Goal: Task Accomplishment & Management: Manage account settings

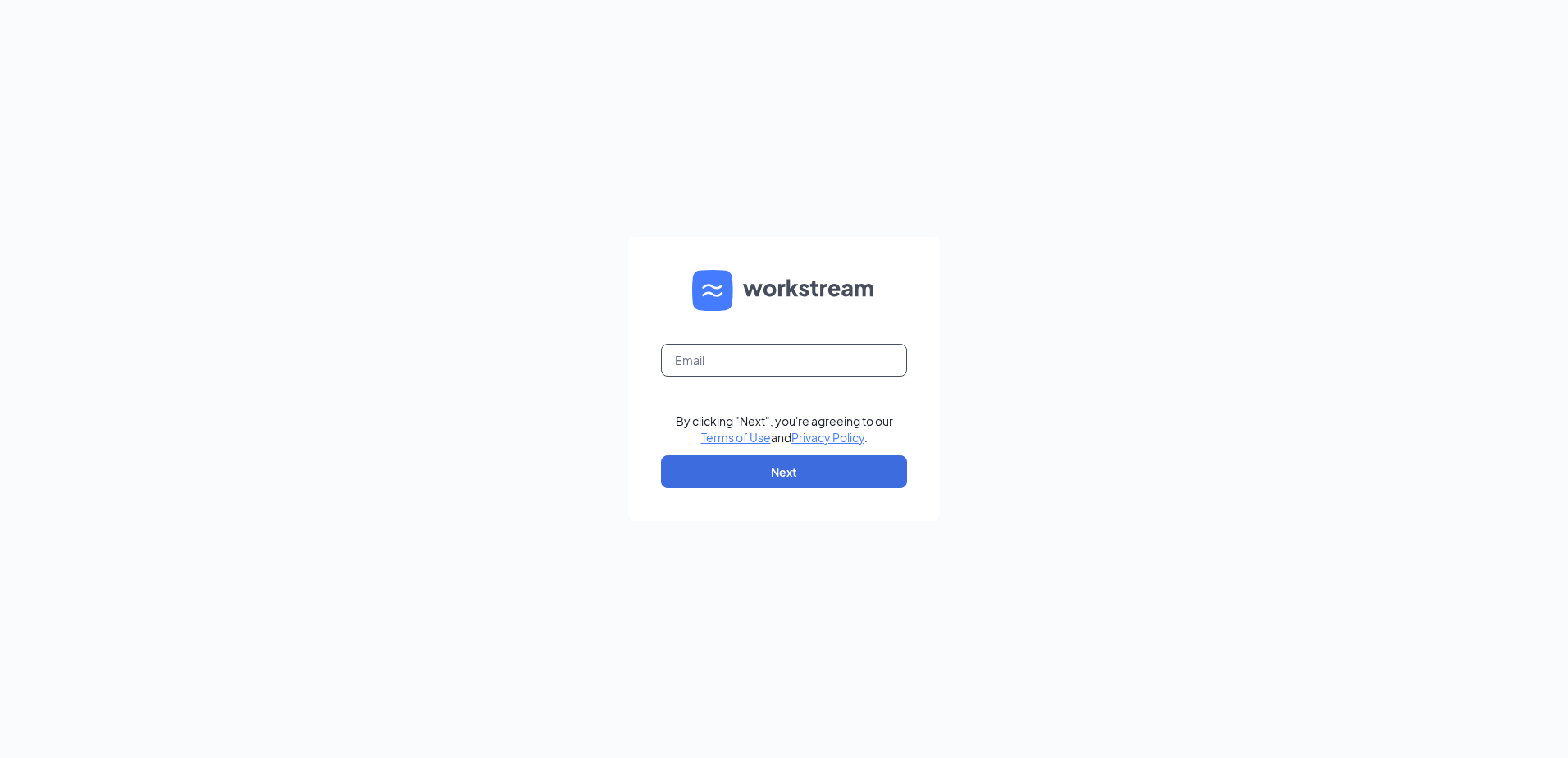
click at [709, 360] on input "text" at bounding box center [784, 360] width 246 height 33
type input "talent.cfathomaston@gmail.com"
click at [793, 483] on button "Next" at bounding box center [784, 471] width 246 height 33
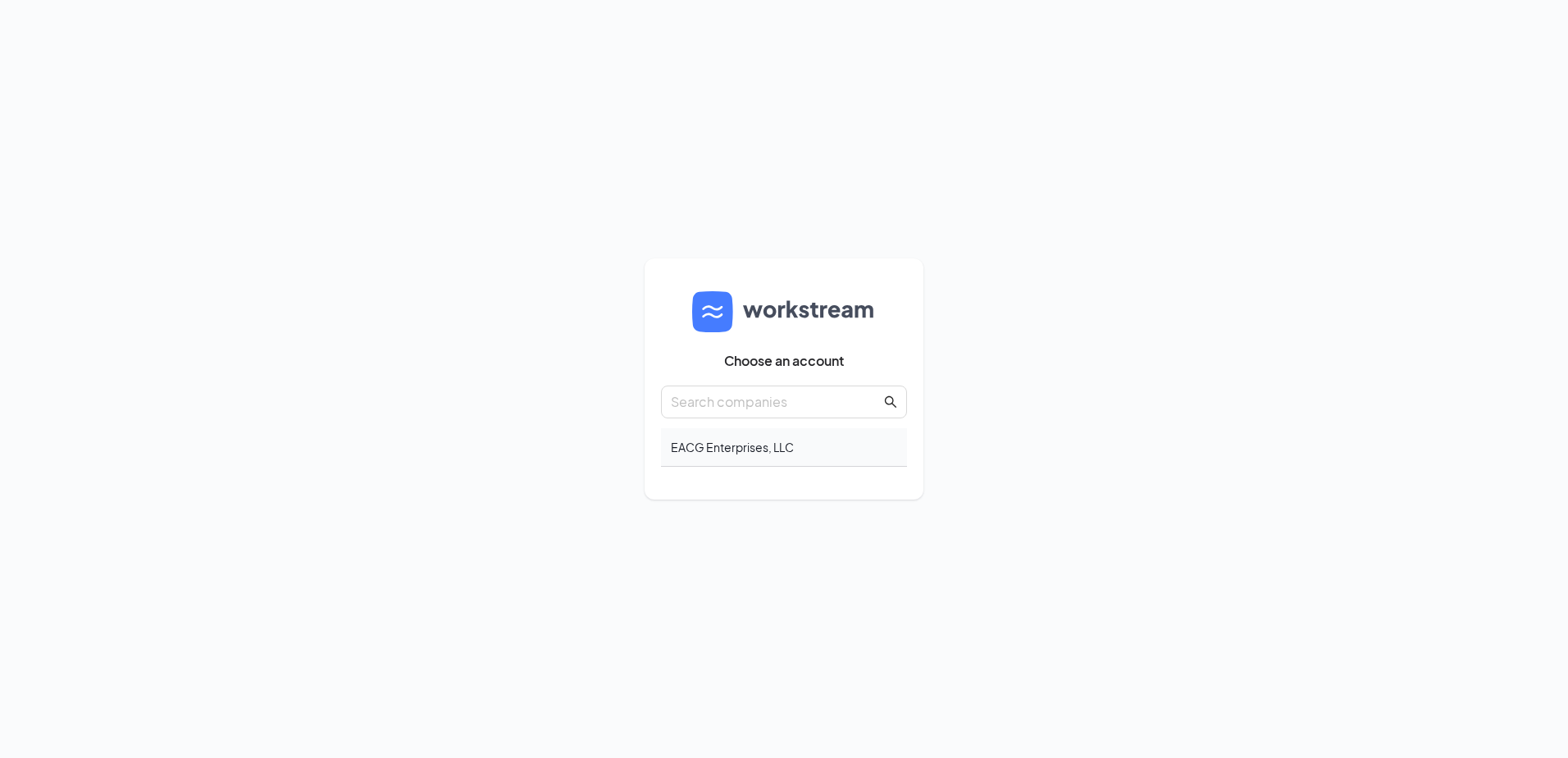
click at [757, 454] on div "EACG Enterprises, LLC" at bounding box center [784, 447] width 246 height 38
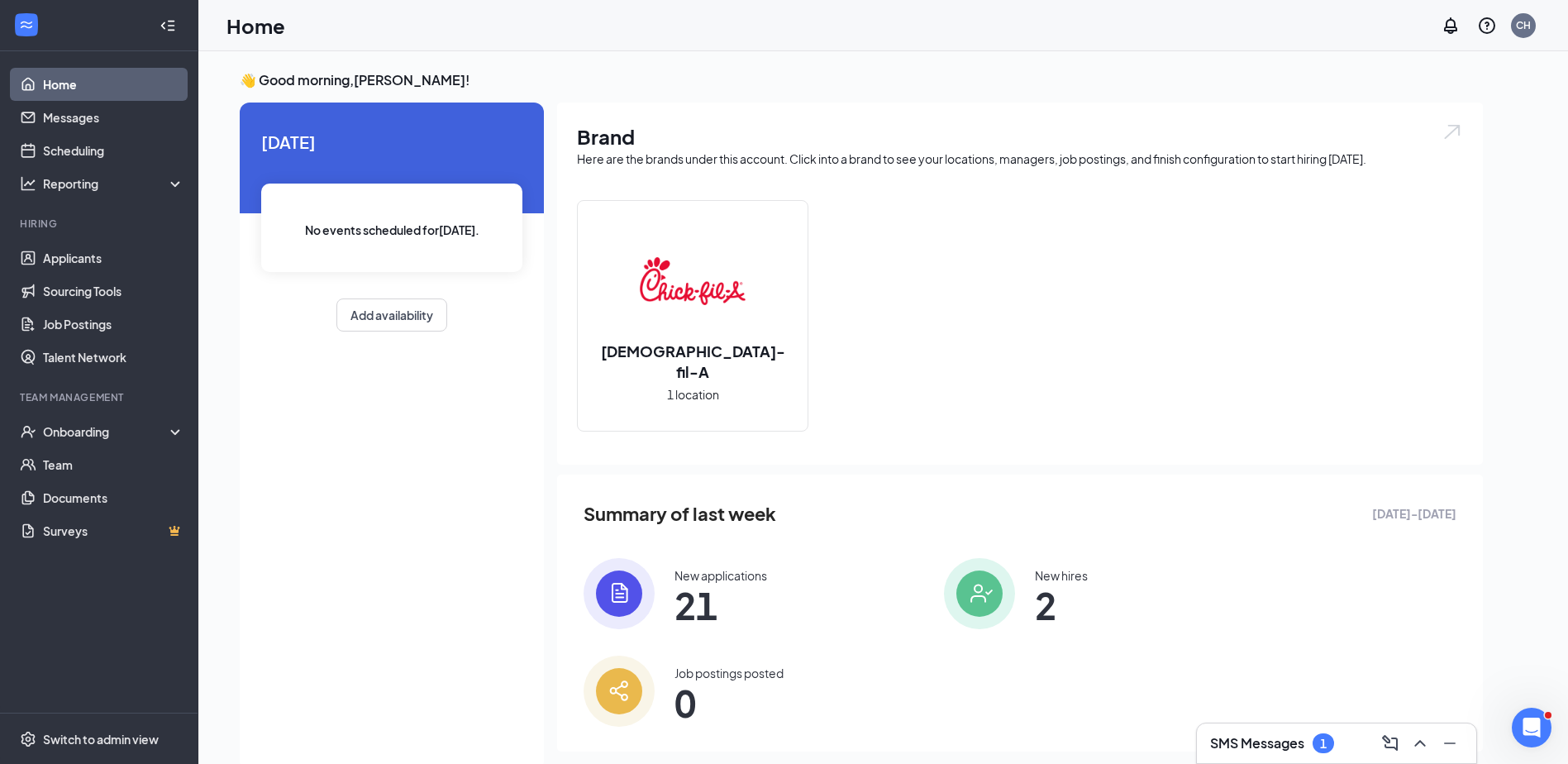
click at [628, 588] on img at bounding box center [619, 593] width 71 height 71
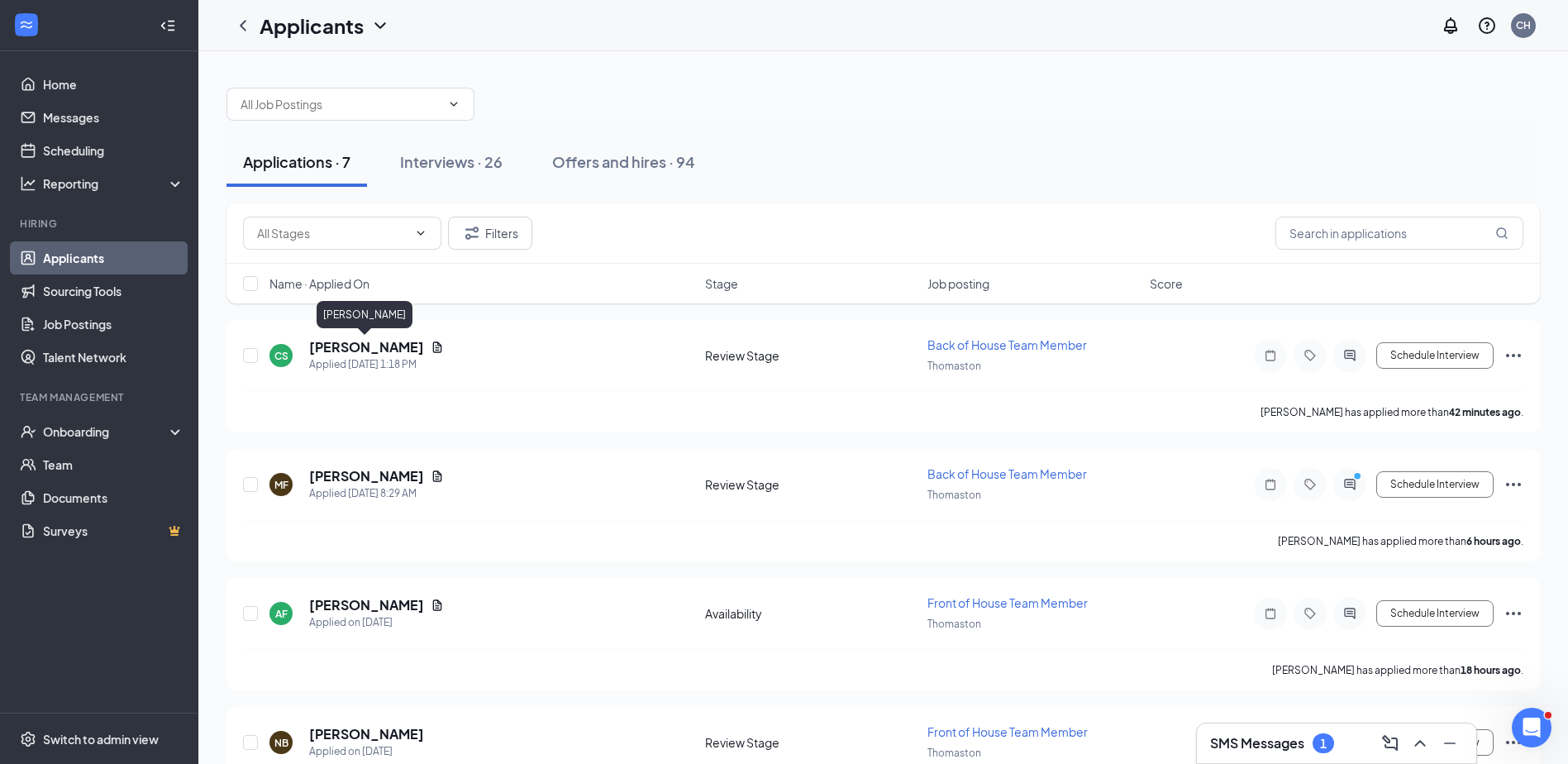
drag, startPoint x: 379, startPoint y: 339, endPoint x: 360, endPoint y: 331, distance: 20.6
click at [380, 339] on h5 "Christine Smith" at bounding box center [367, 347] width 115 height 18
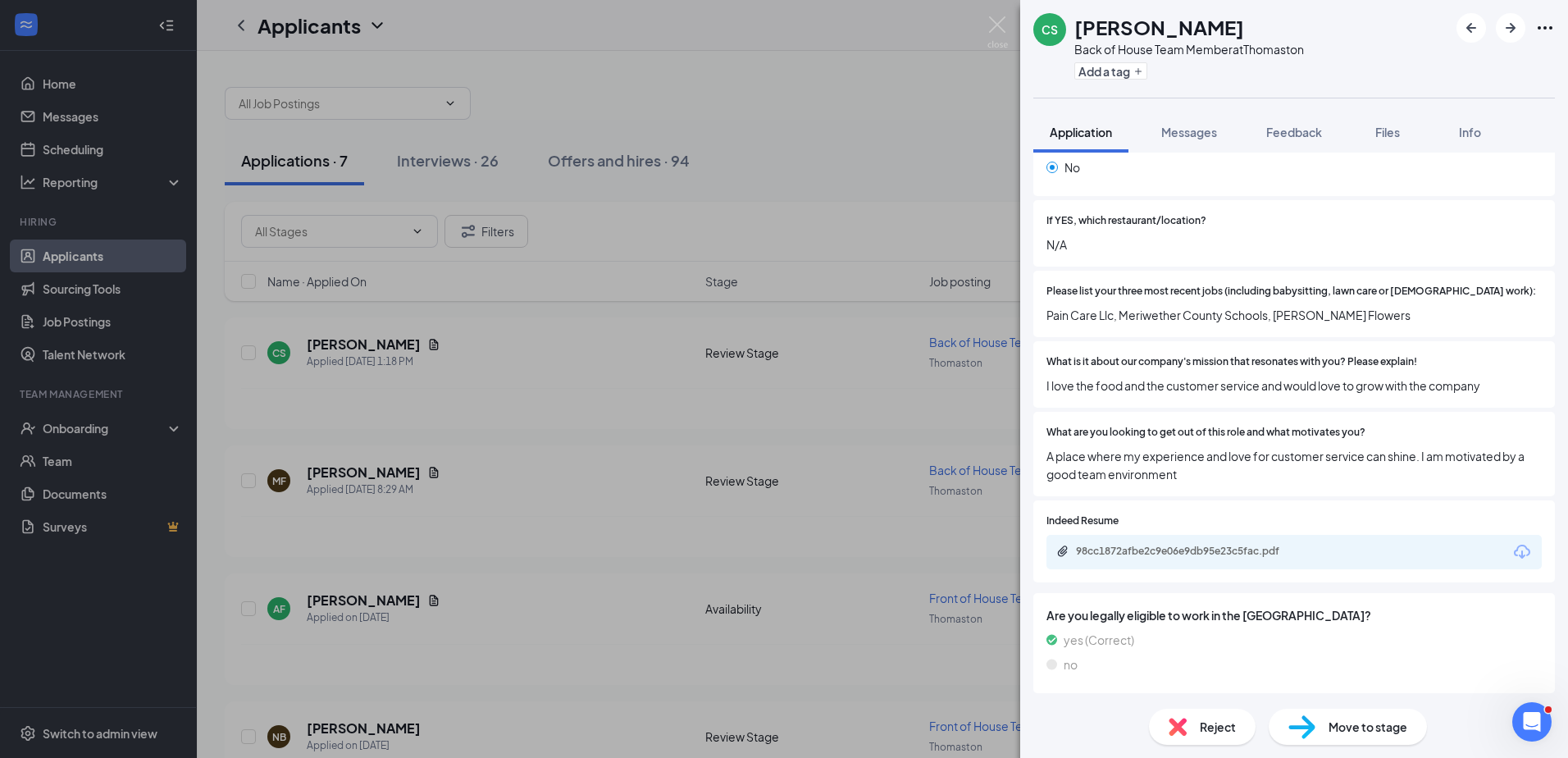
scroll to position [574, 0]
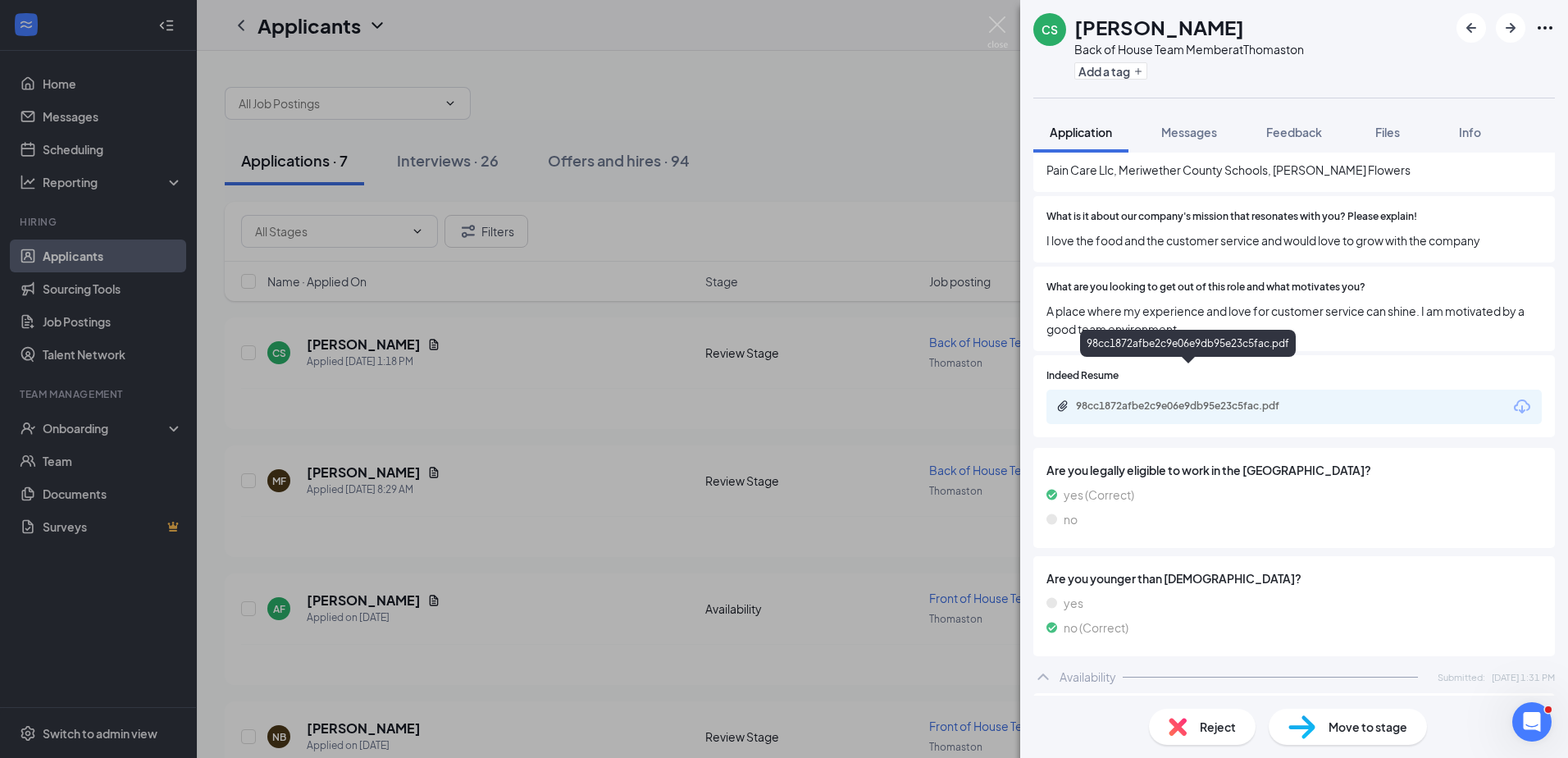
click at [1207, 399] on div "98cc1872afbe2c9e06e9db95e23c5fac.pdf" at bounding box center [1191, 405] width 229 height 13
drag, startPoint x: 581, startPoint y: 380, endPoint x: 613, endPoint y: 376, distance: 32.2
click at [581, 380] on div "CS Christine Smith Back of House Team Member at Thomaston Add a tag Application…" at bounding box center [784, 379] width 1568 height 758
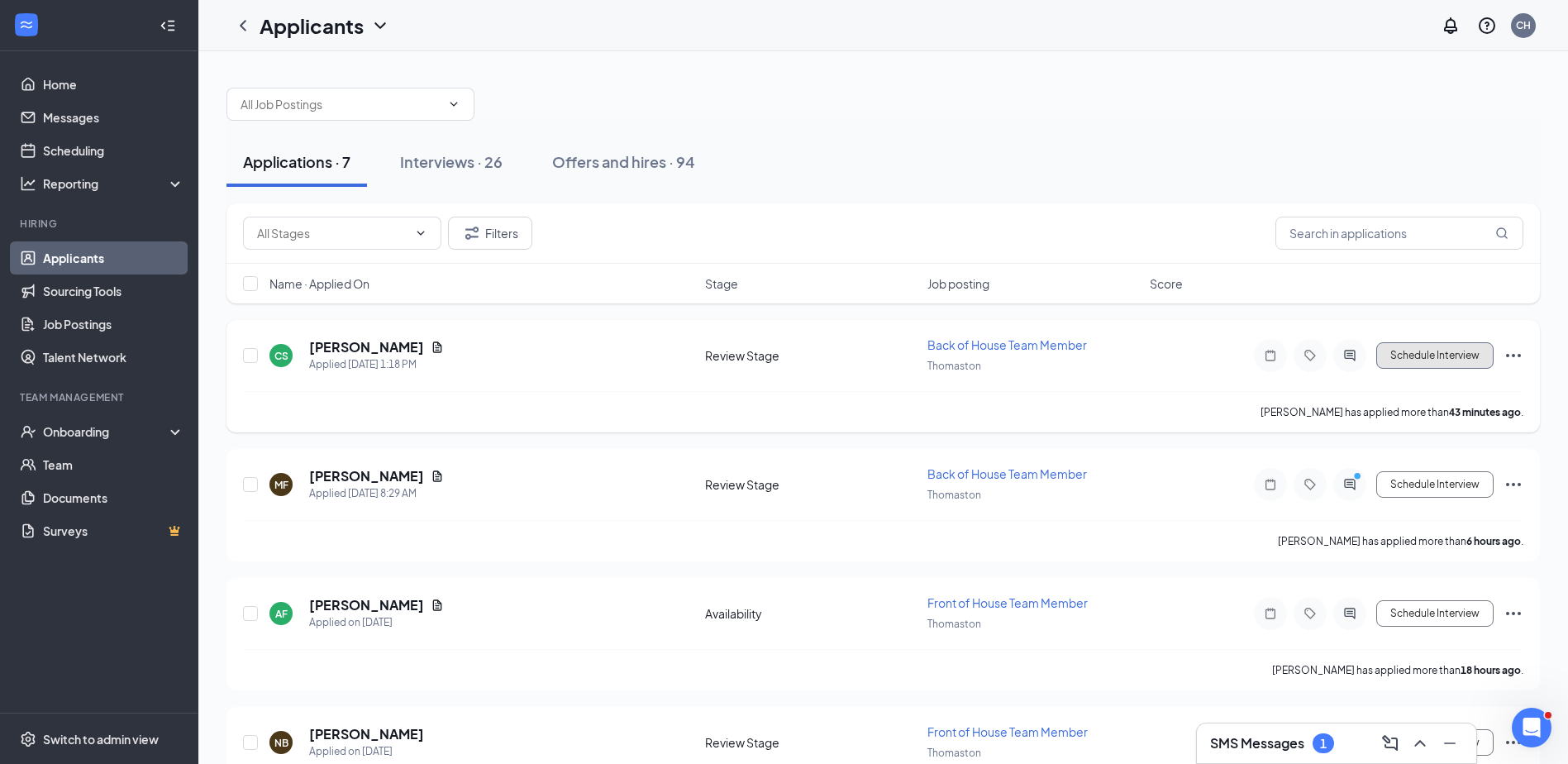
click at [1417, 352] on button "Schedule Interview" at bounding box center [1435, 355] width 117 height 26
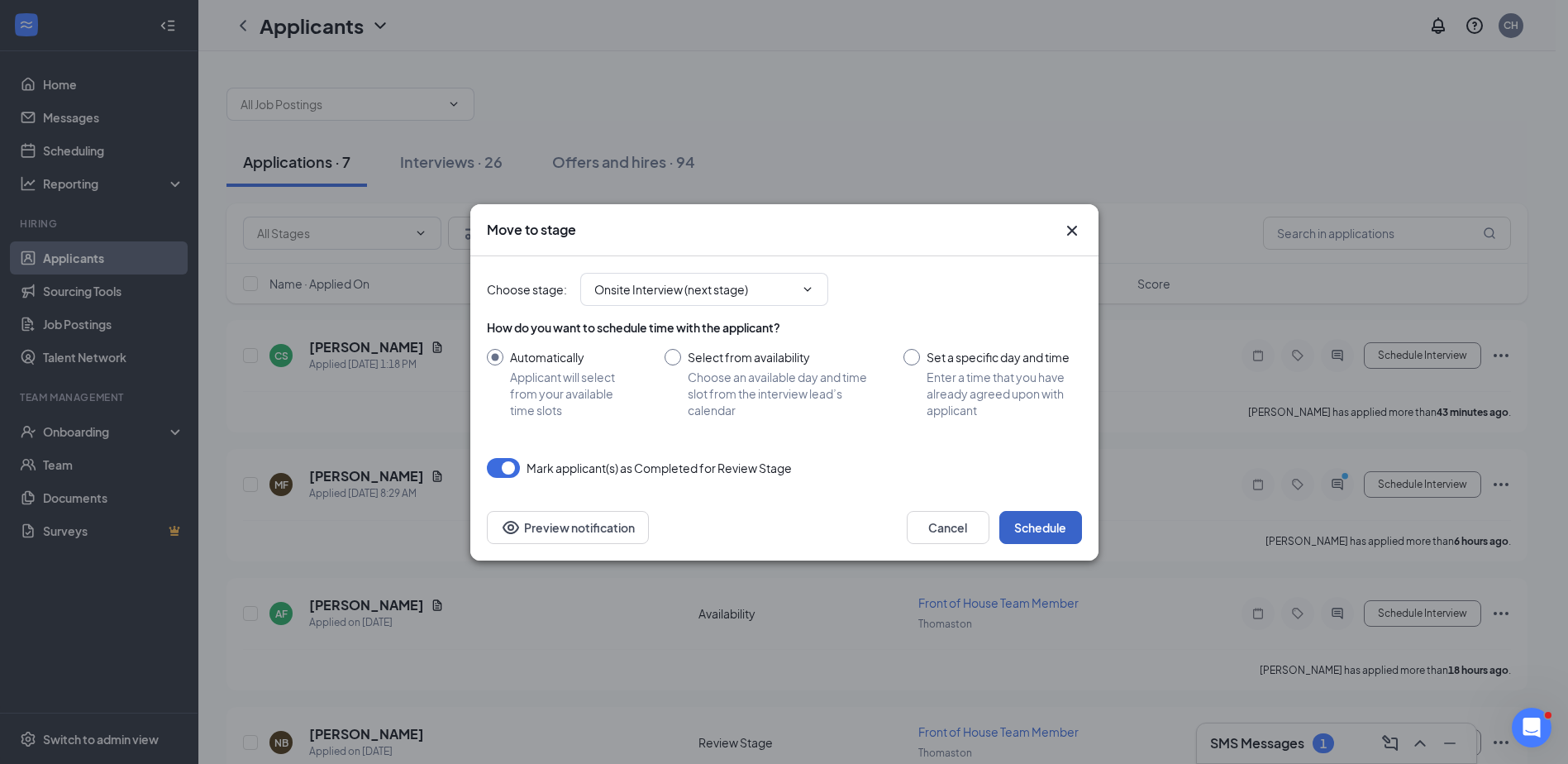
click at [1035, 525] on button "Schedule" at bounding box center [1041, 527] width 83 height 33
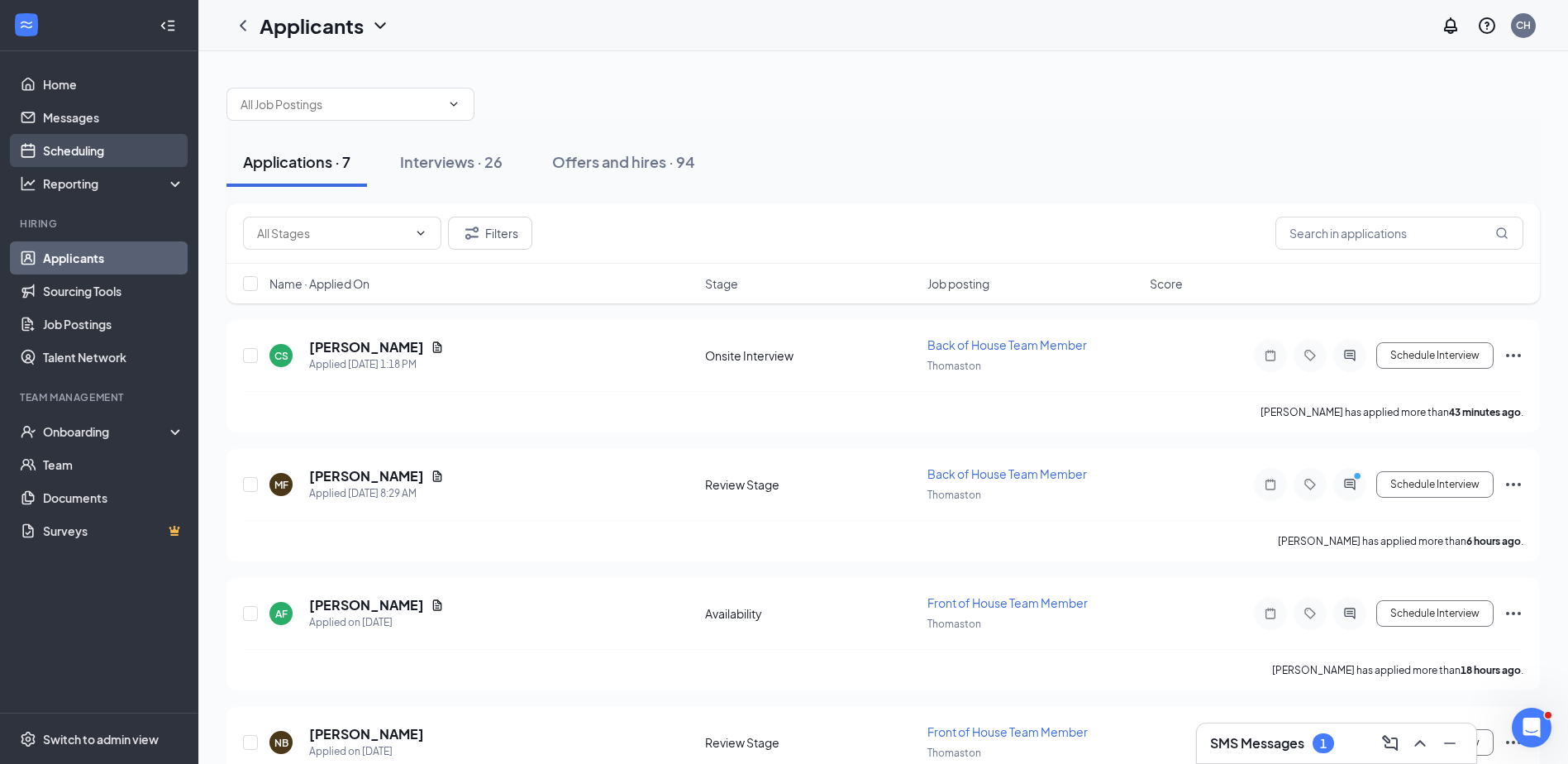
click at [67, 139] on link "Scheduling" at bounding box center [113, 150] width 141 height 33
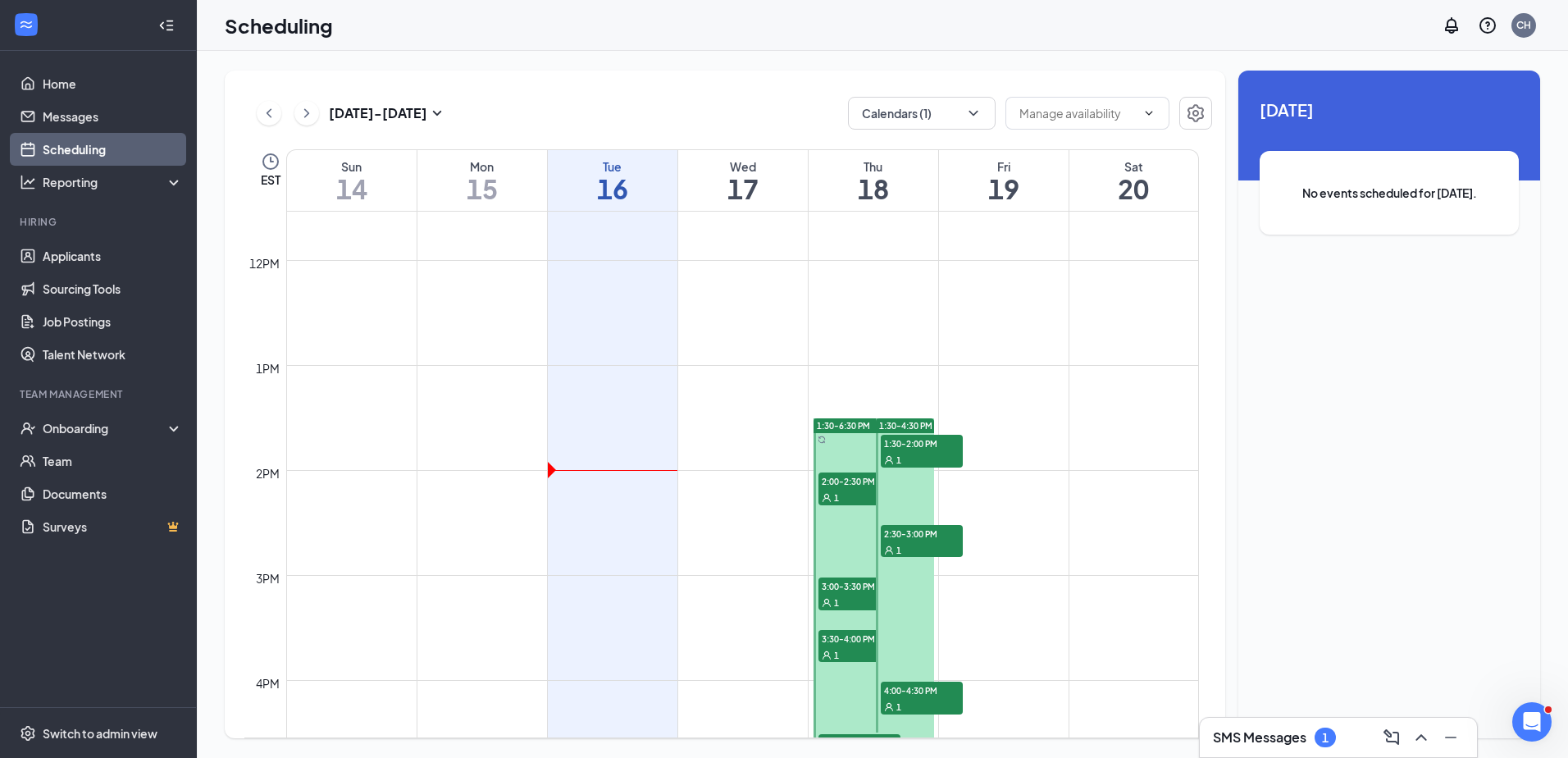
scroll to position [1299, 0]
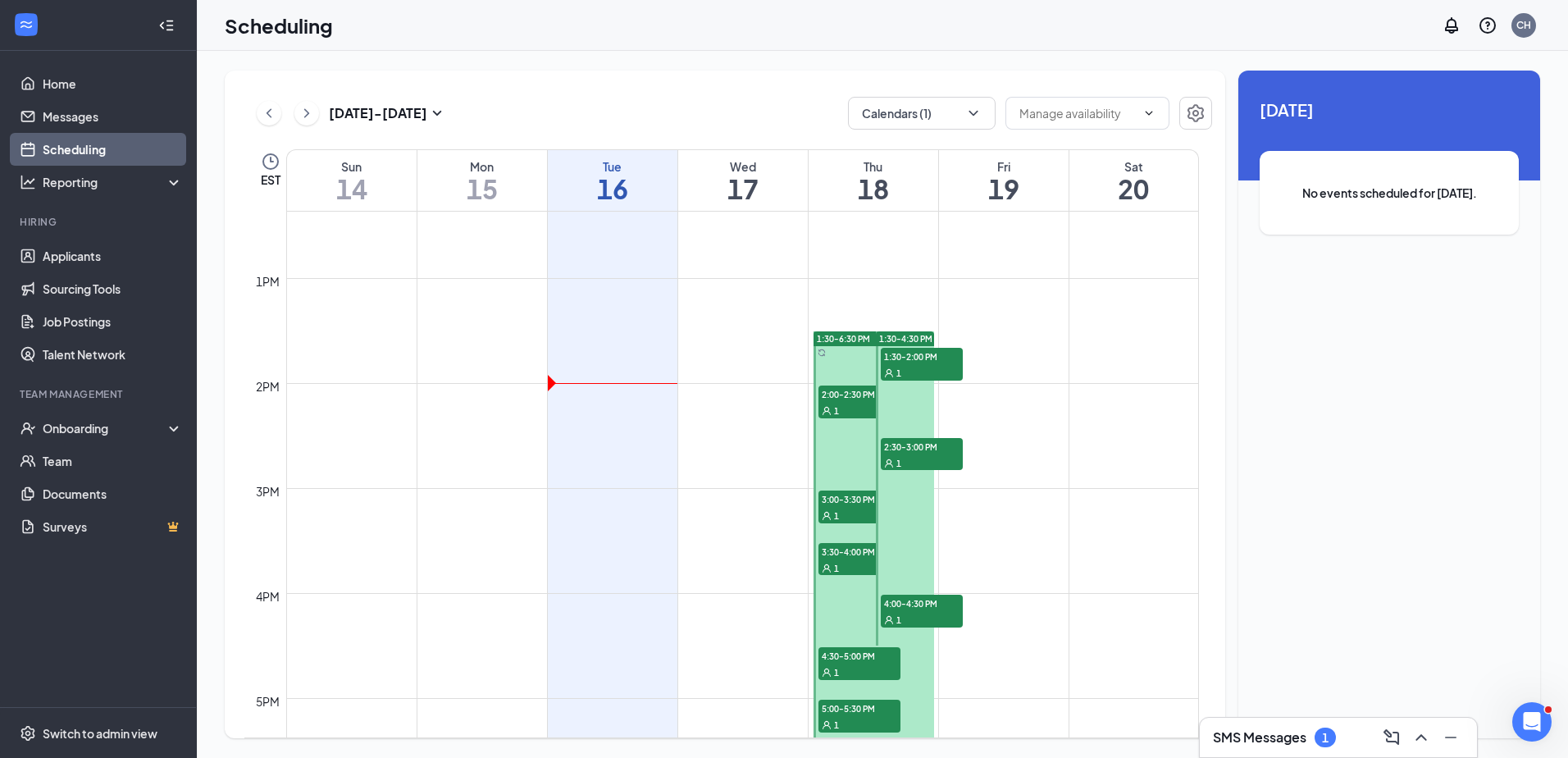
click at [859, 398] on span "2:00-2:30 PM" at bounding box center [859, 394] width 82 height 16
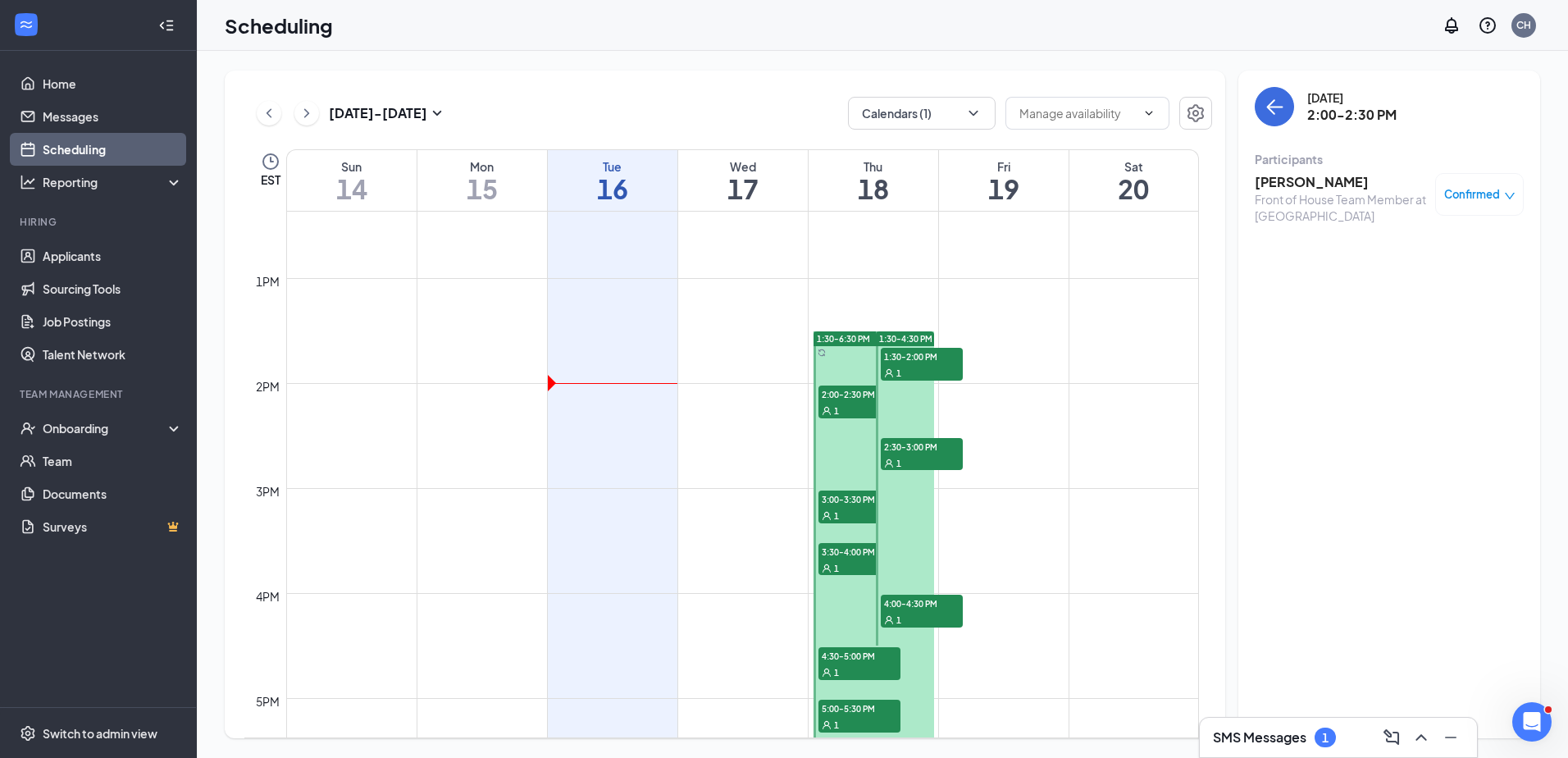
click at [935, 352] on span "1:30-2:00 PM" at bounding box center [922, 356] width 82 height 16
click at [854, 399] on span "2:00-2:30 PM" at bounding box center [859, 394] width 82 height 16
click at [919, 453] on span "2:30-3:00 PM" at bounding box center [922, 446] width 82 height 16
click at [842, 402] on div "1" at bounding box center [859, 410] width 82 height 16
click at [920, 364] on div "1" at bounding box center [922, 372] width 82 height 16
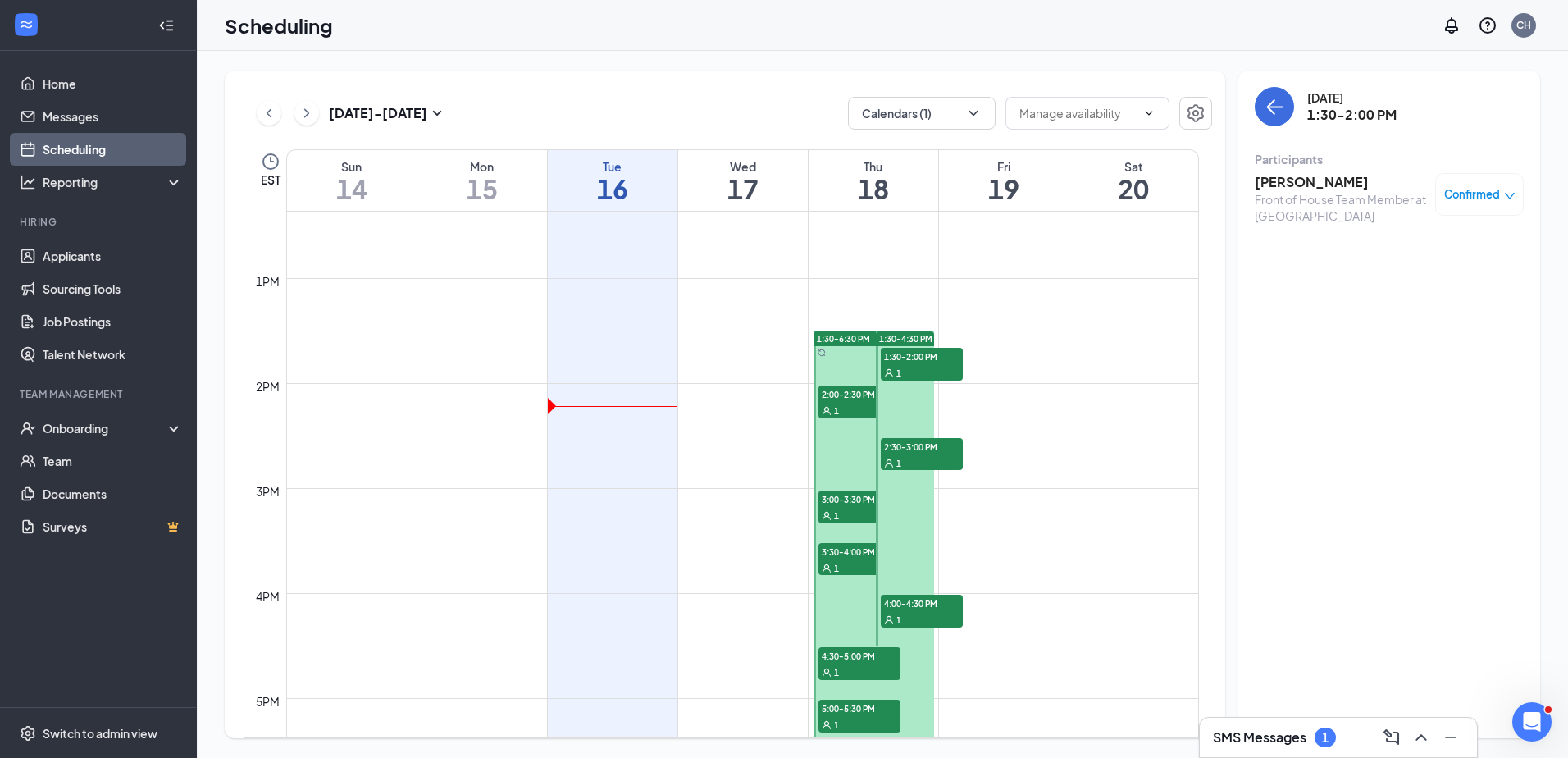
click at [844, 404] on div "1" at bounding box center [859, 410] width 82 height 16
click at [925, 454] on div "1" at bounding box center [922, 462] width 82 height 16
click at [865, 501] on span "3:00-3:30 PM" at bounding box center [859, 498] width 82 height 16
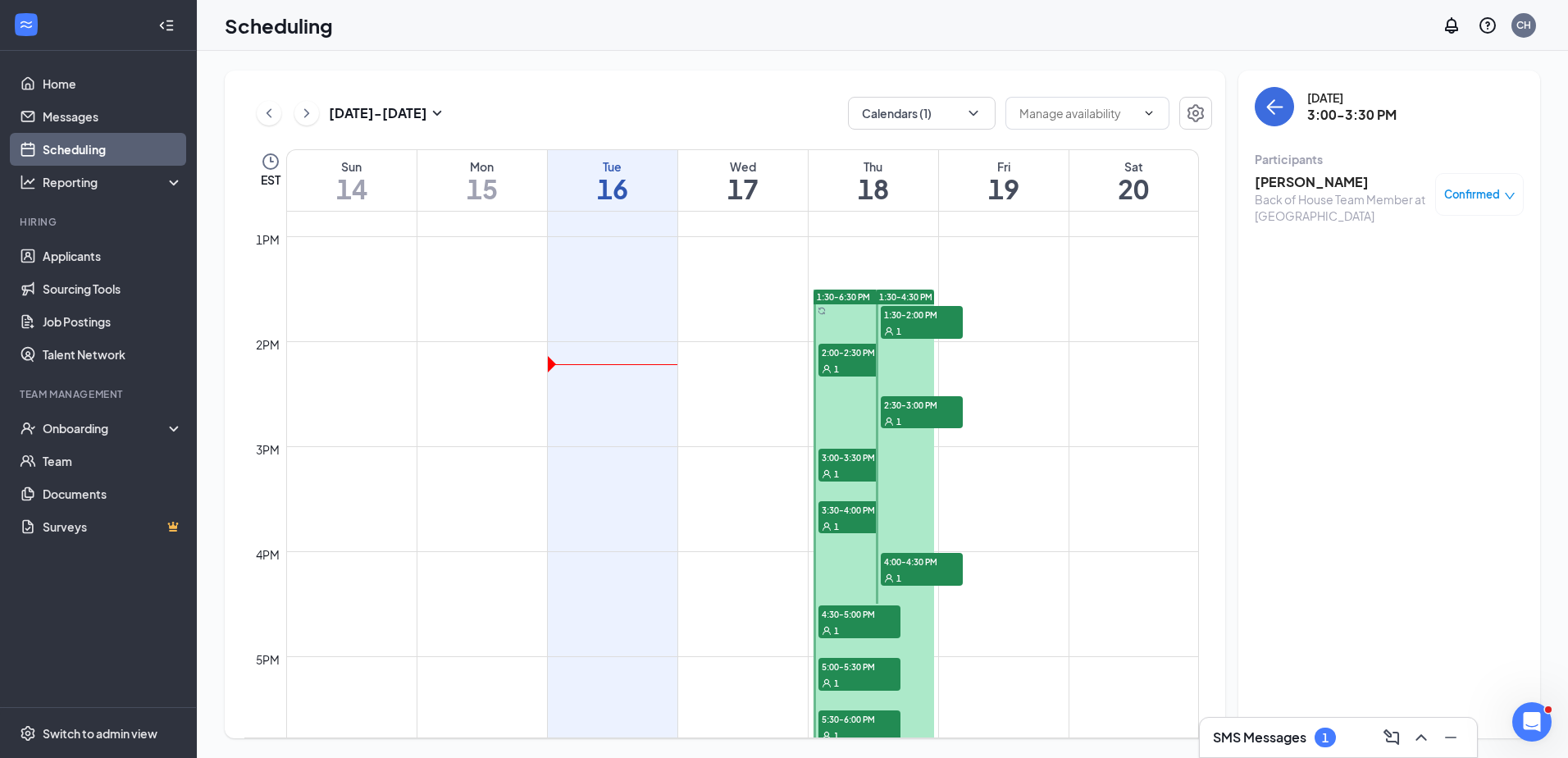
scroll to position [1380, 0]
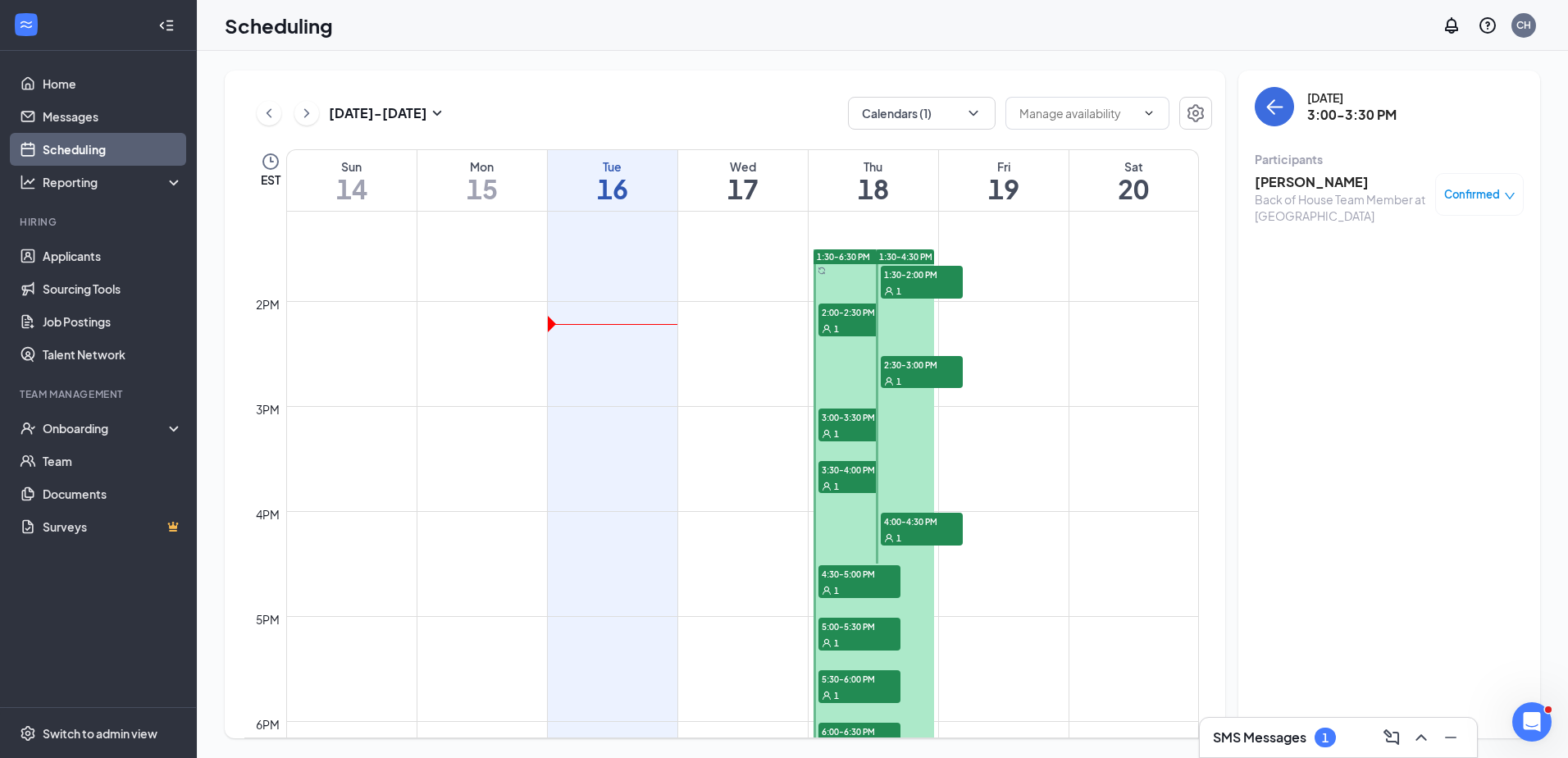
click at [844, 479] on div "1" at bounding box center [859, 486] width 82 height 16
click at [940, 520] on span "4:00-4:30 PM" at bounding box center [922, 521] width 82 height 16
click at [854, 585] on div "1" at bounding box center [859, 589] width 82 height 16
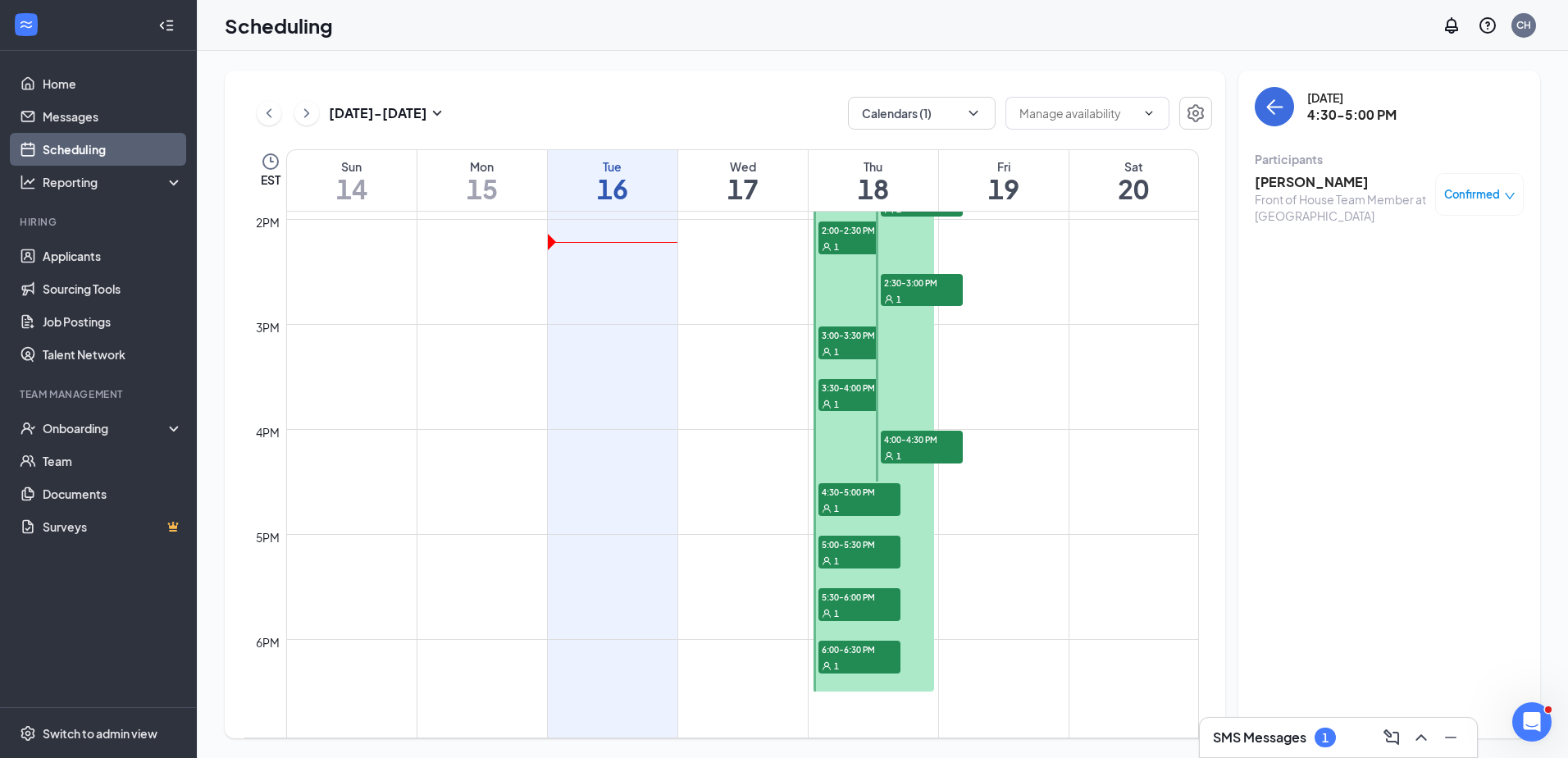
click at [871, 551] on span "5:00-5:30 PM" at bounding box center [859, 544] width 82 height 16
click at [885, 490] on span "4:30-5:00 PM" at bounding box center [859, 491] width 82 height 16
click at [875, 593] on span "5:30-6:00 PM" at bounding box center [859, 596] width 82 height 16
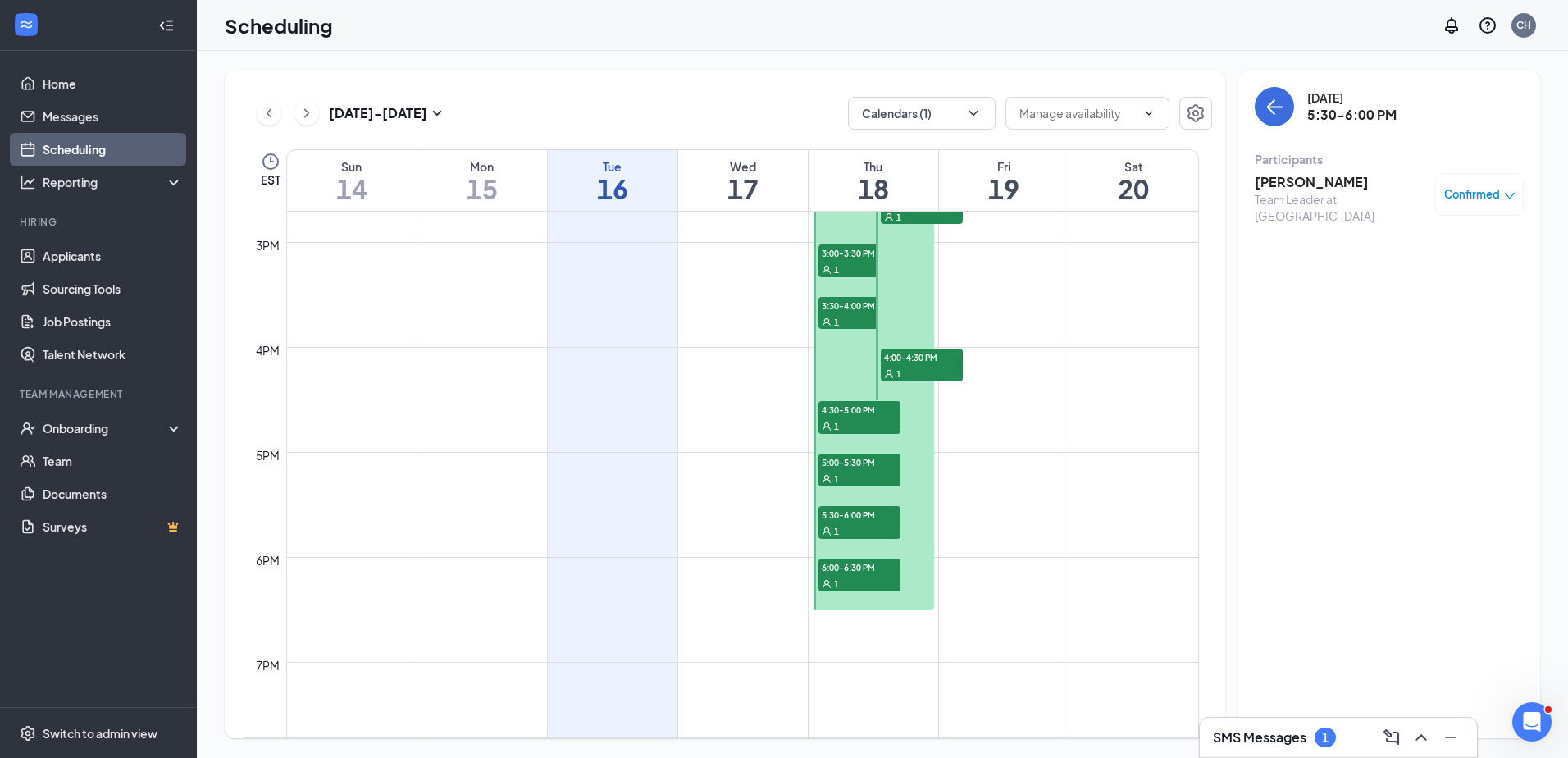
click at [878, 579] on div "1" at bounding box center [859, 583] width 82 height 16
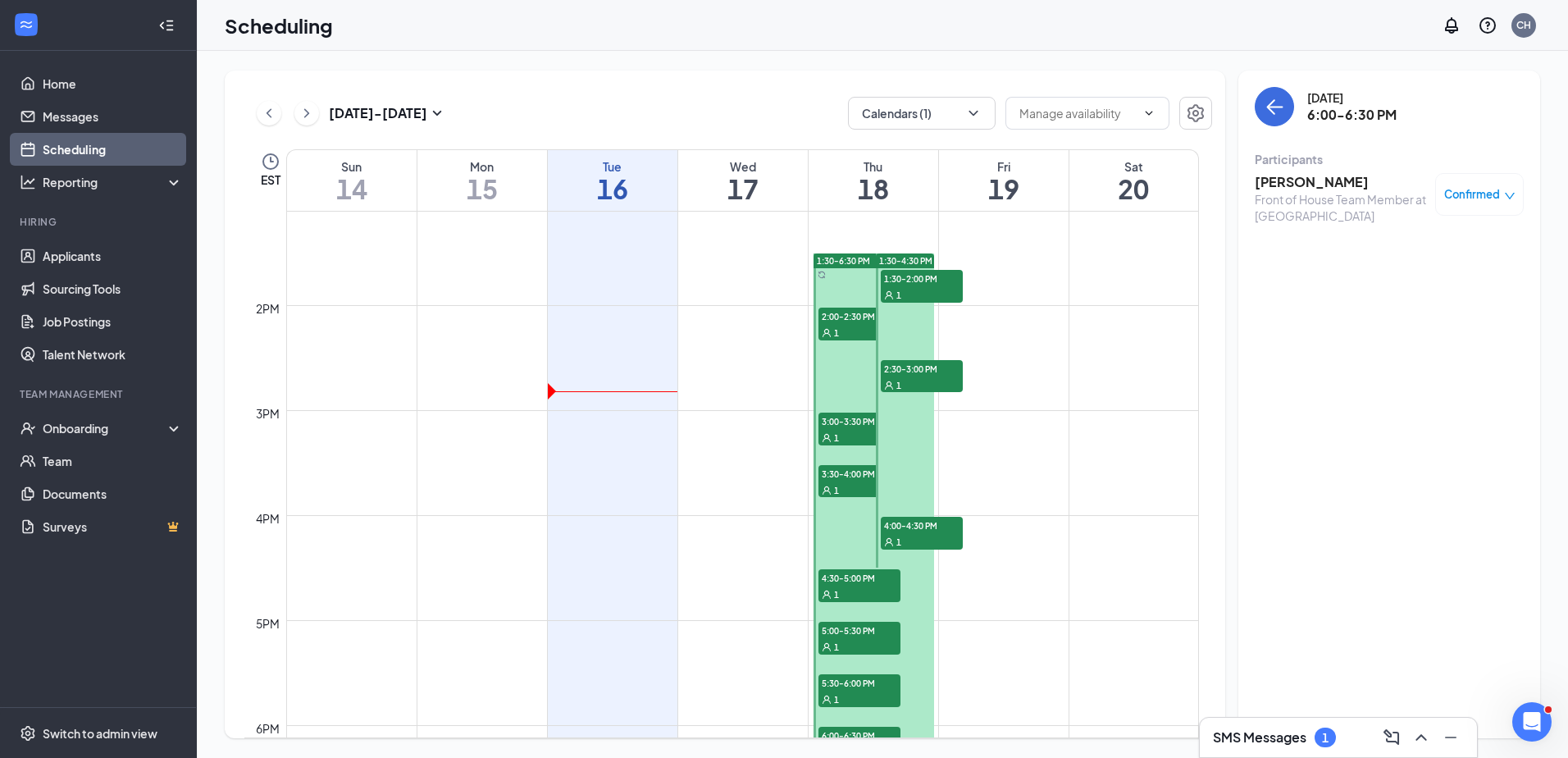
scroll to position [1380, 0]
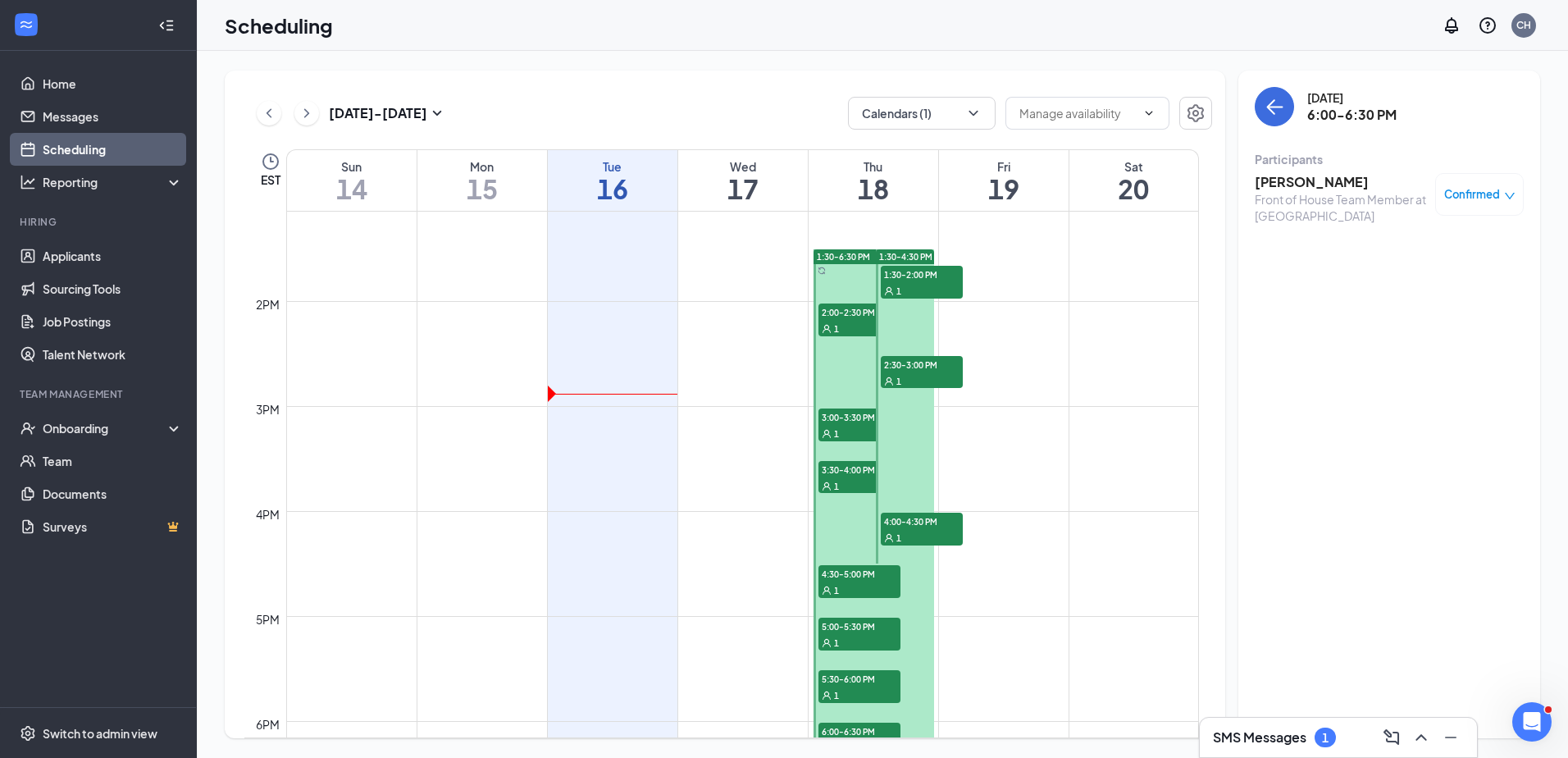
click at [932, 282] on div "1" at bounding box center [922, 290] width 82 height 16
click at [857, 321] on div "1" at bounding box center [859, 328] width 82 height 16
click at [931, 373] on div "2:30-3:00 PM 1" at bounding box center [922, 372] width 82 height 33
click at [843, 419] on span "3:00-3:30 PM" at bounding box center [859, 417] width 82 height 16
click at [843, 473] on span "3:30-4:00 PM" at bounding box center [859, 469] width 82 height 16
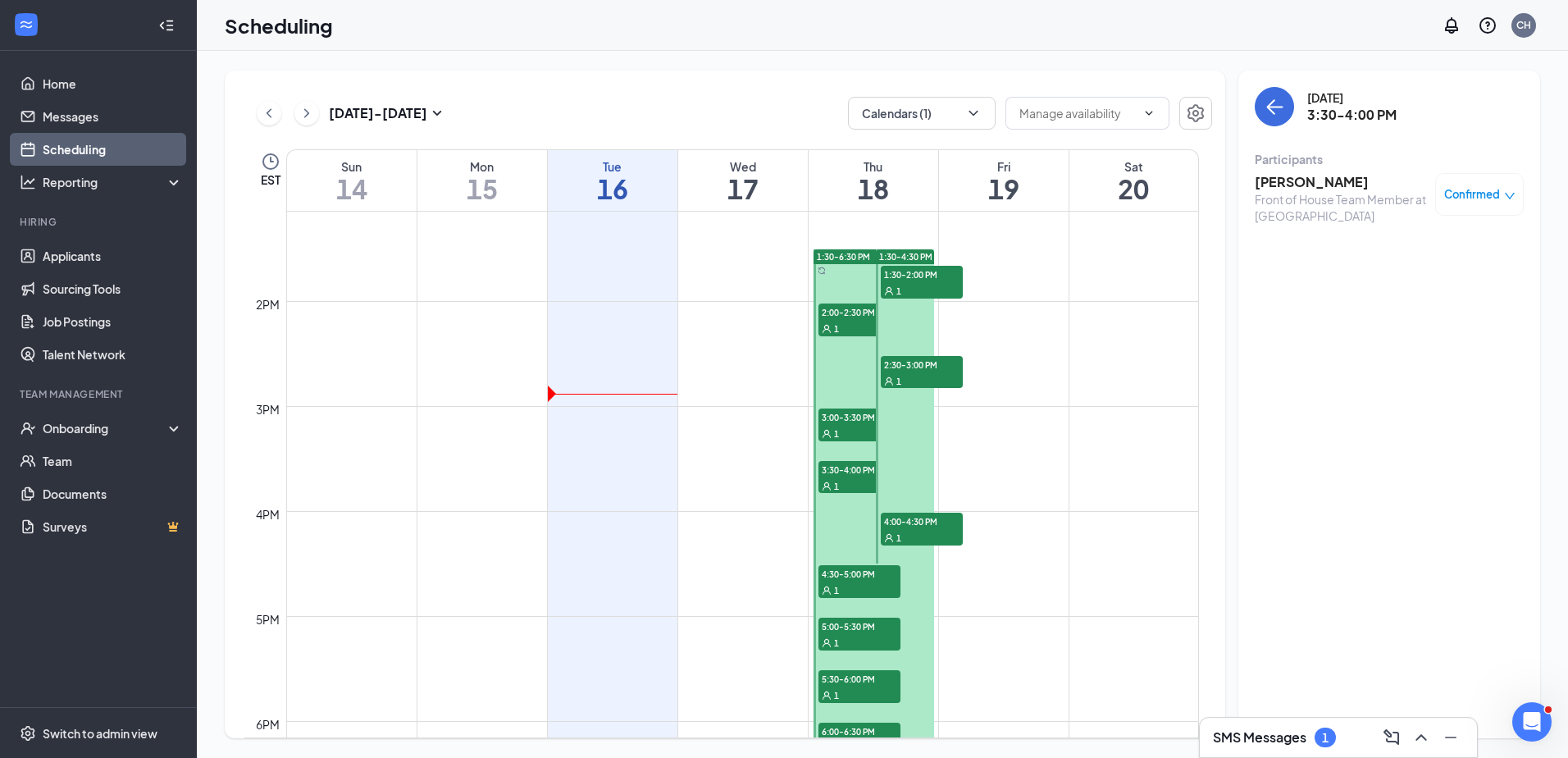
click at [932, 530] on div "1" at bounding box center [922, 537] width 82 height 16
click at [852, 579] on span "4:30-5:00 PM" at bounding box center [859, 573] width 82 height 16
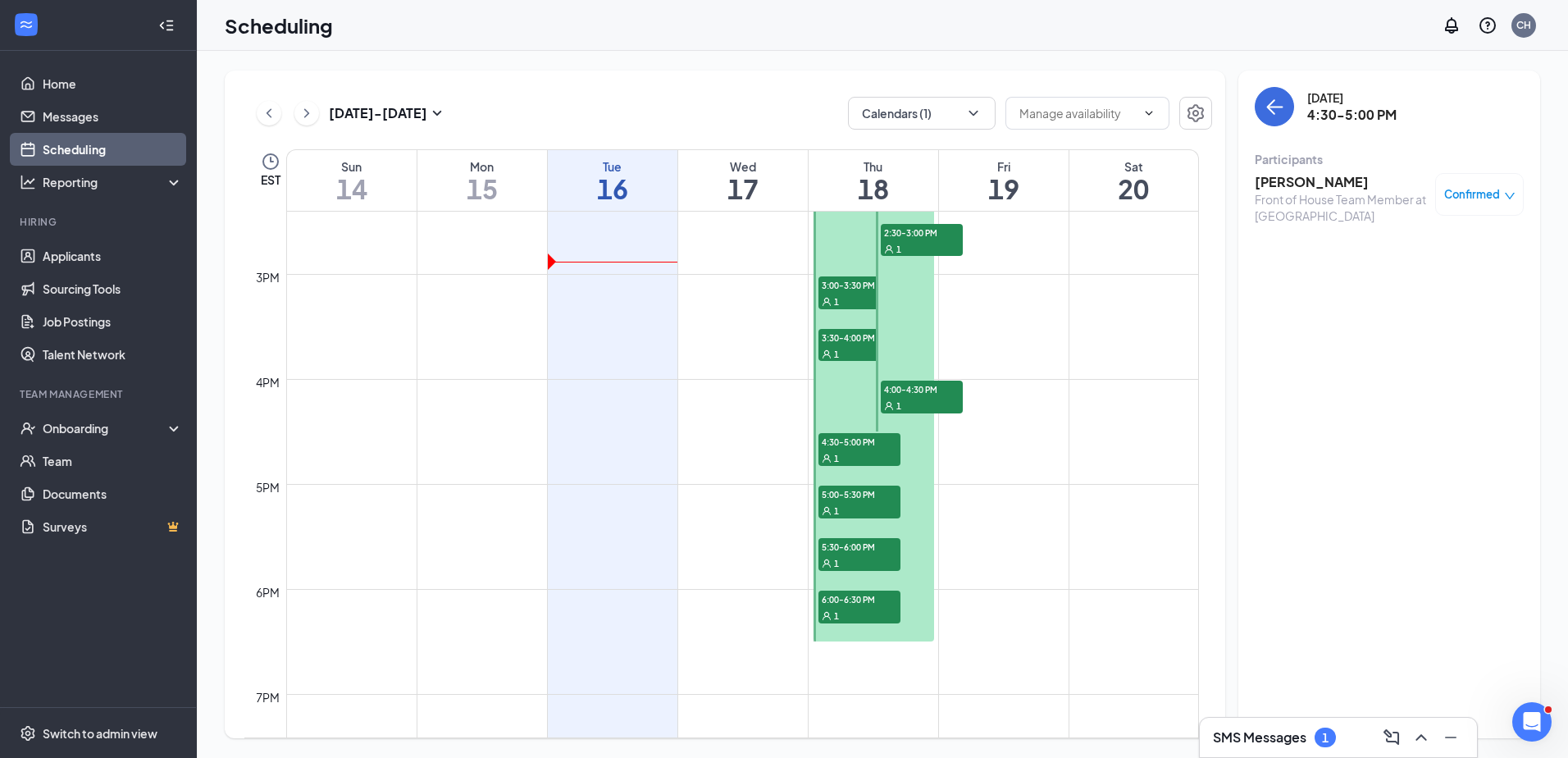
scroll to position [1545, 0]
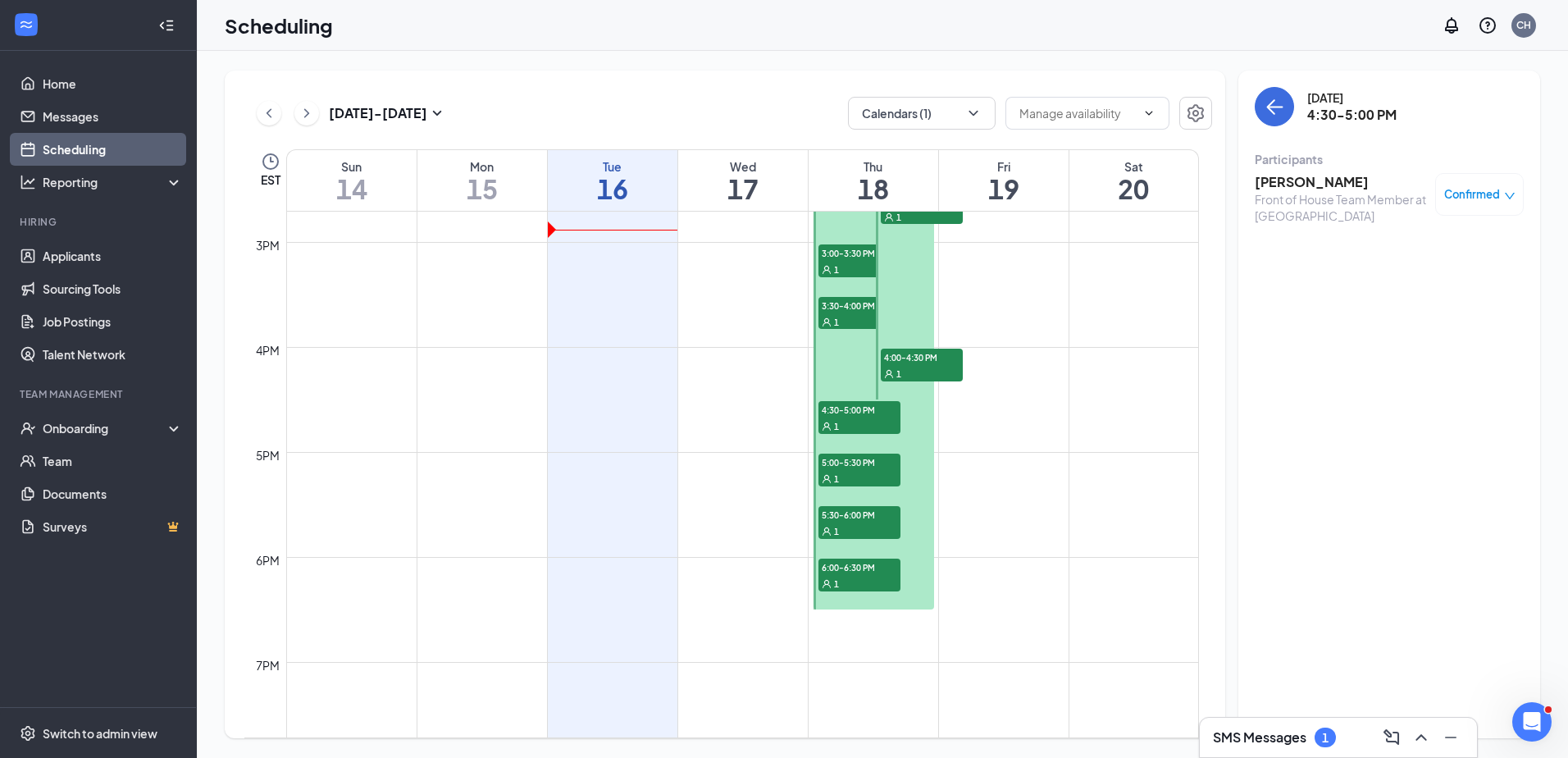
click at [869, 462] on span "5:00-5:30 PM" at bounding box center [859, 462] width 82 height 16
click at [870, 517] on span "5:30-6:00 PM" at bounding box center [859, 514] width 82 height 16
click at [864, 568] on span "6:00-6:30 PM" at bounding box center [859, 567] width 82 height 16
click at [300, 114] on icon "ChevronRight" at bounding box center [306, 113] width 16 height 20
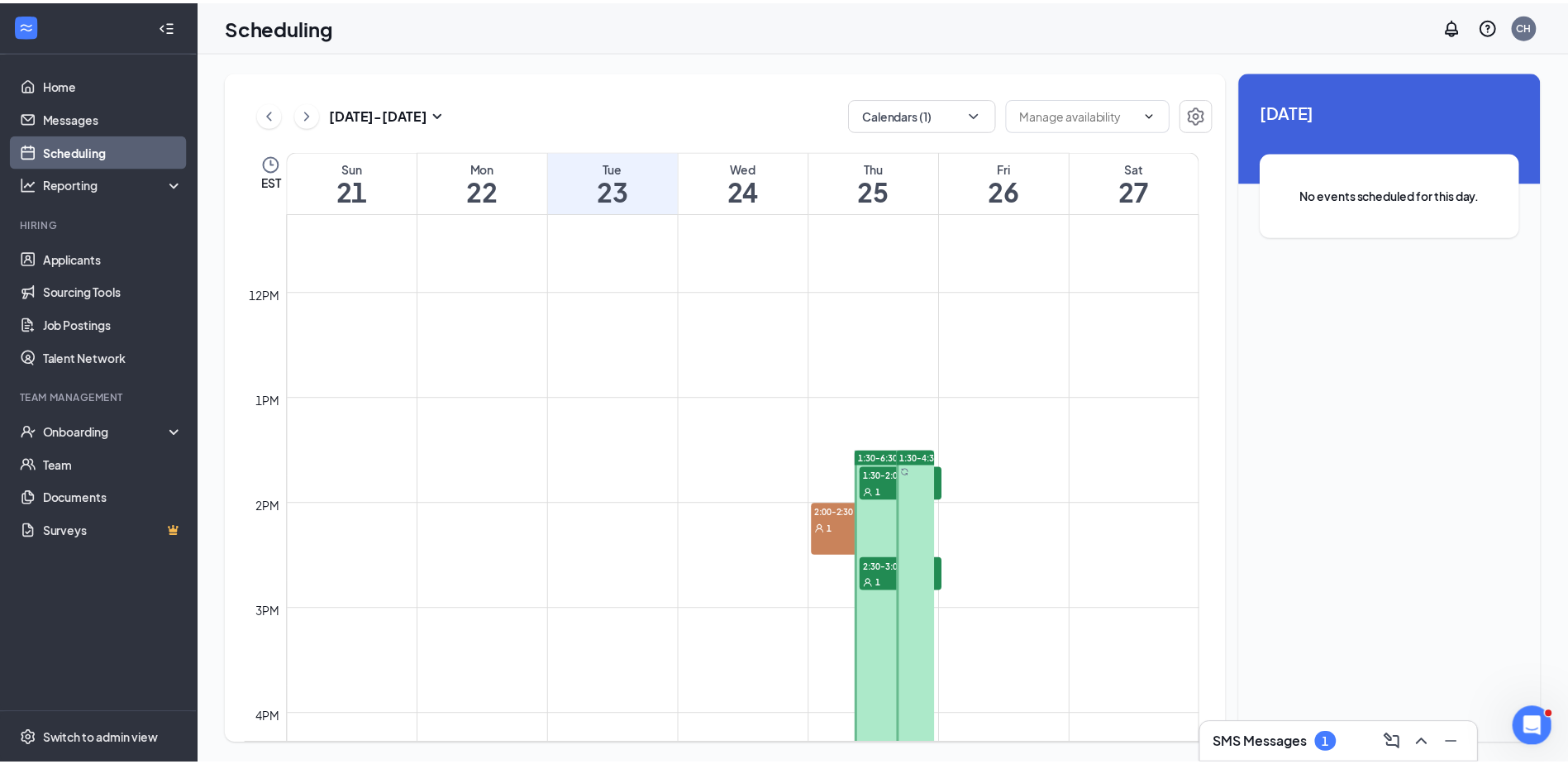
scroll to position [1244, 0]
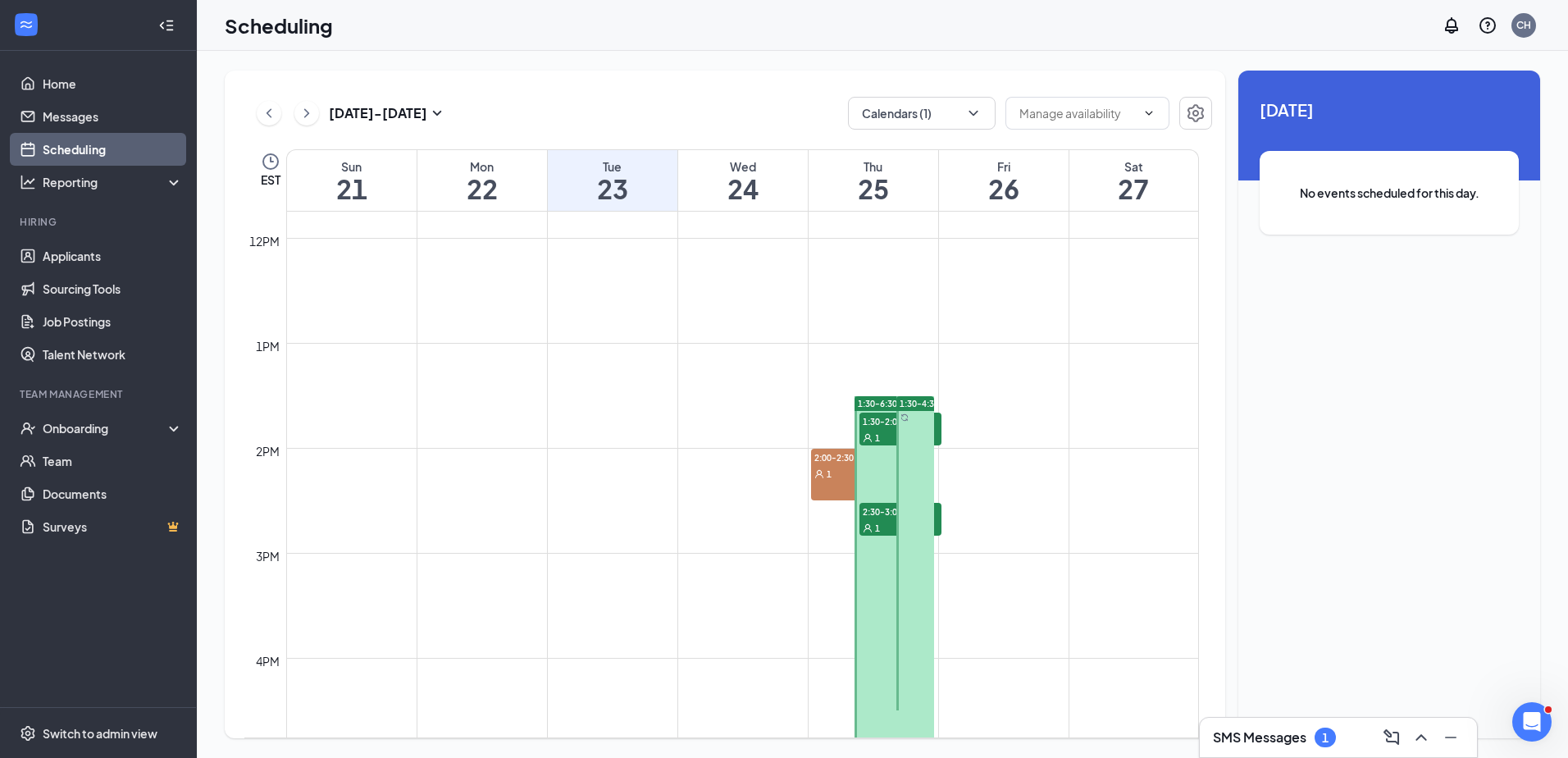
click at [880, 422] on span "1:30-2:00 PM" at bounding box center [900, 421] width 82 height 16
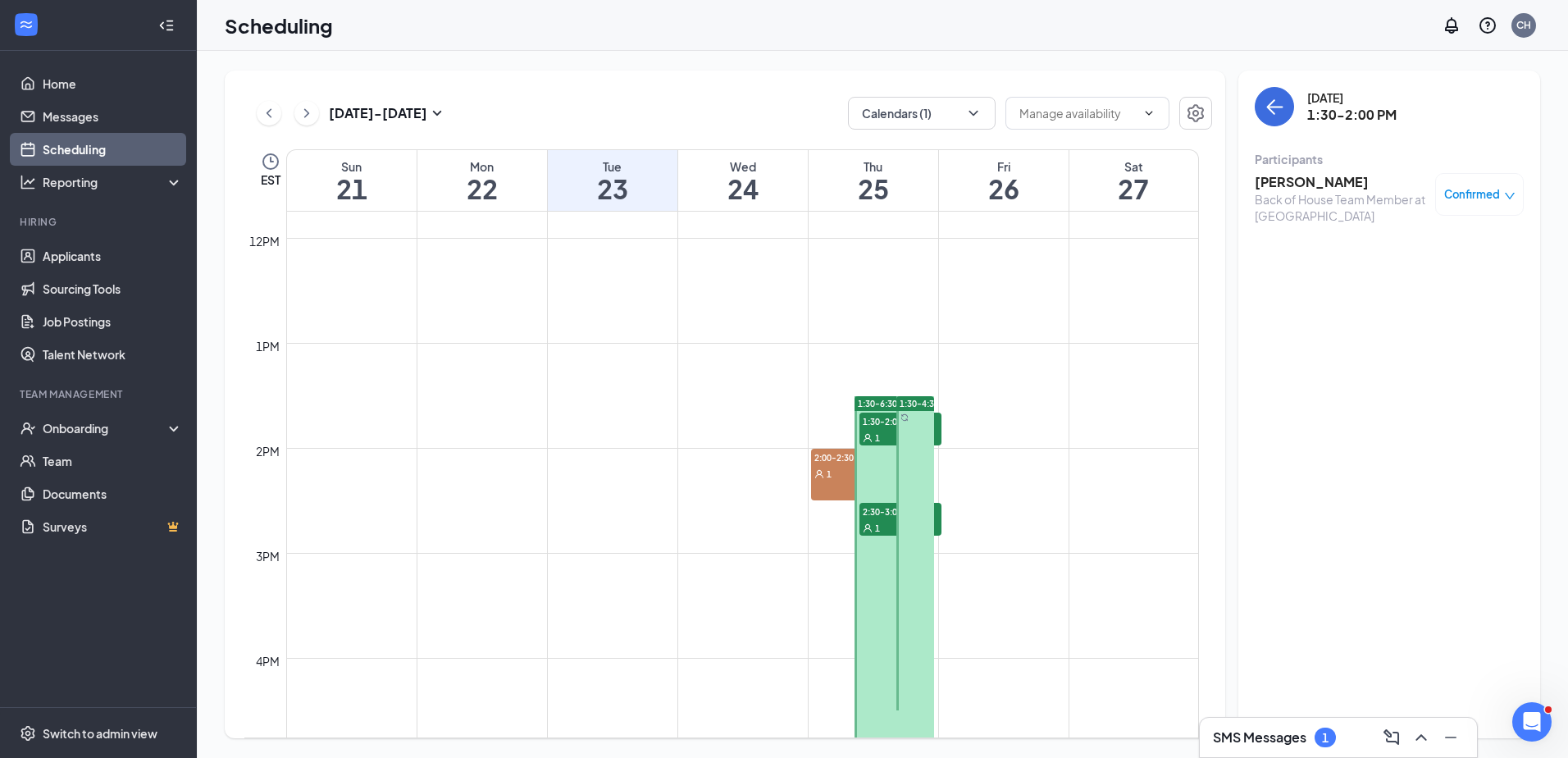
click at [834, 469] on div "1" at bounding box center [851, 473] width 81 height 16
click at [886, 512] on span "2:30-3:00 PM" at bounding box center [900, 511] width 82 height 16
click at [65, 113] on link "Messages" at bounding box center [112, 116] width 140 height 33
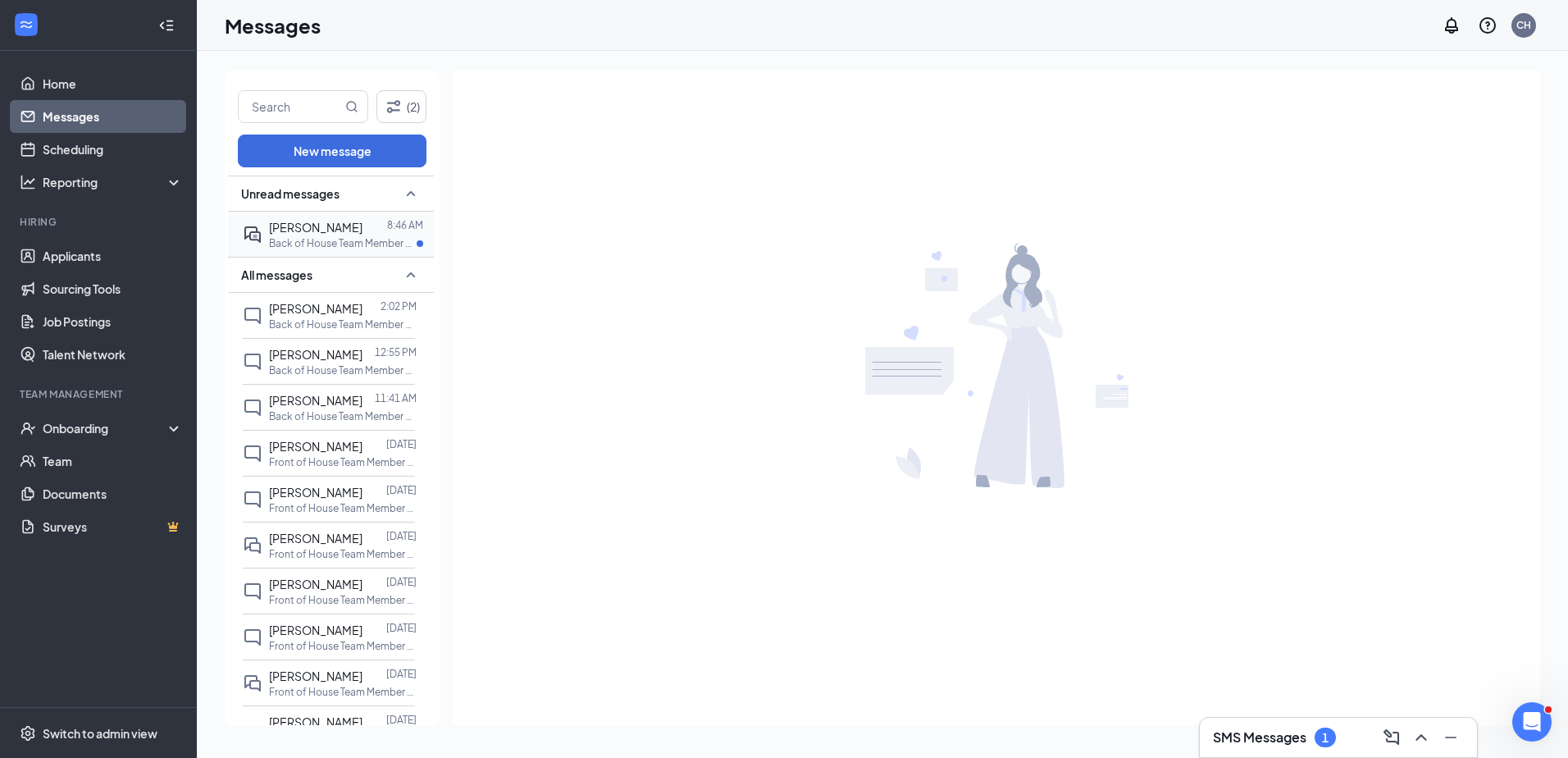
click at [334, 231] on span "Milynta Frederick" at bounding box center [315, 227] width 94 height 15
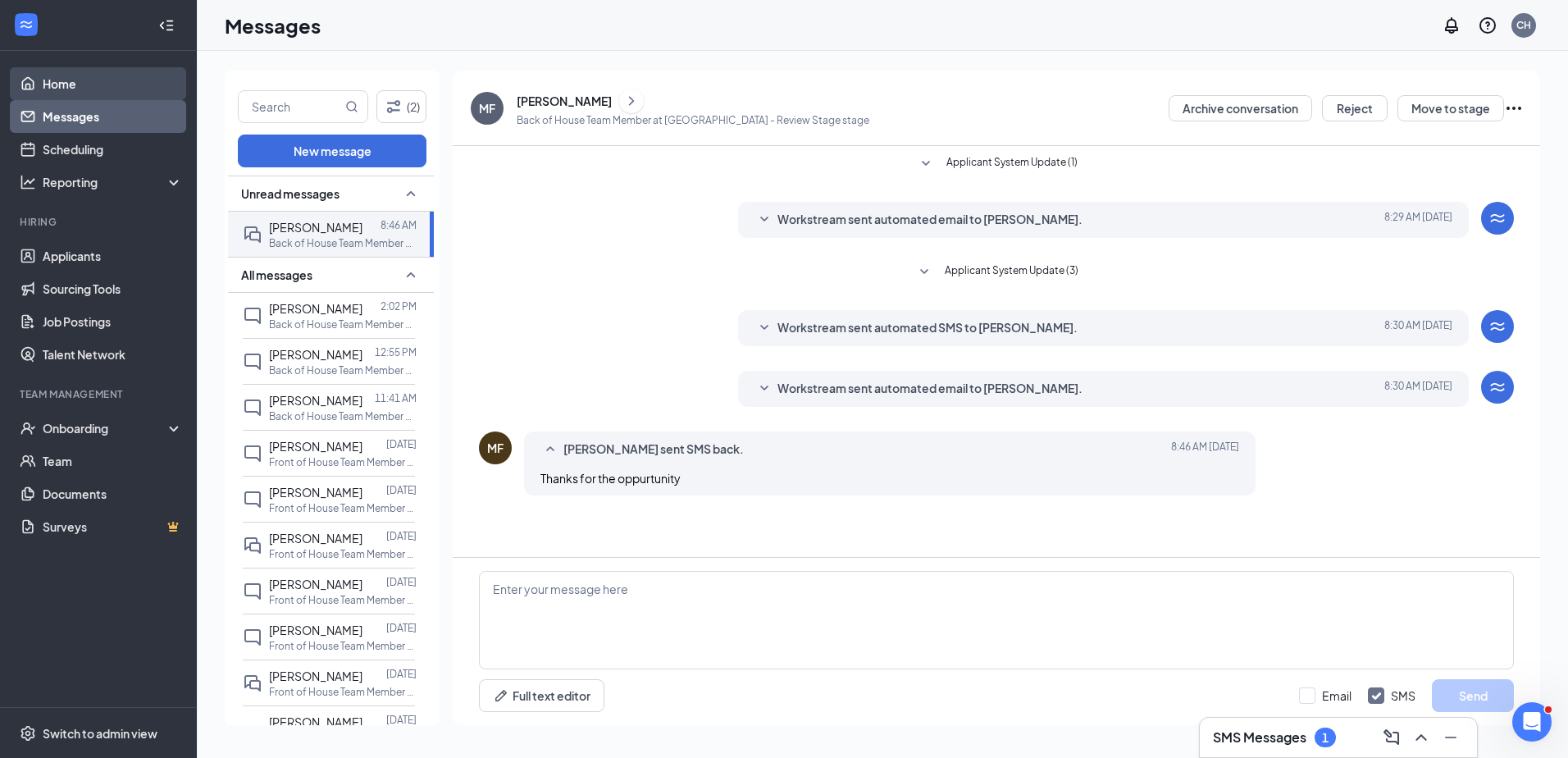
click at [53, 81] on link "Home" at bounding box center [112, 83] width 140 height 33
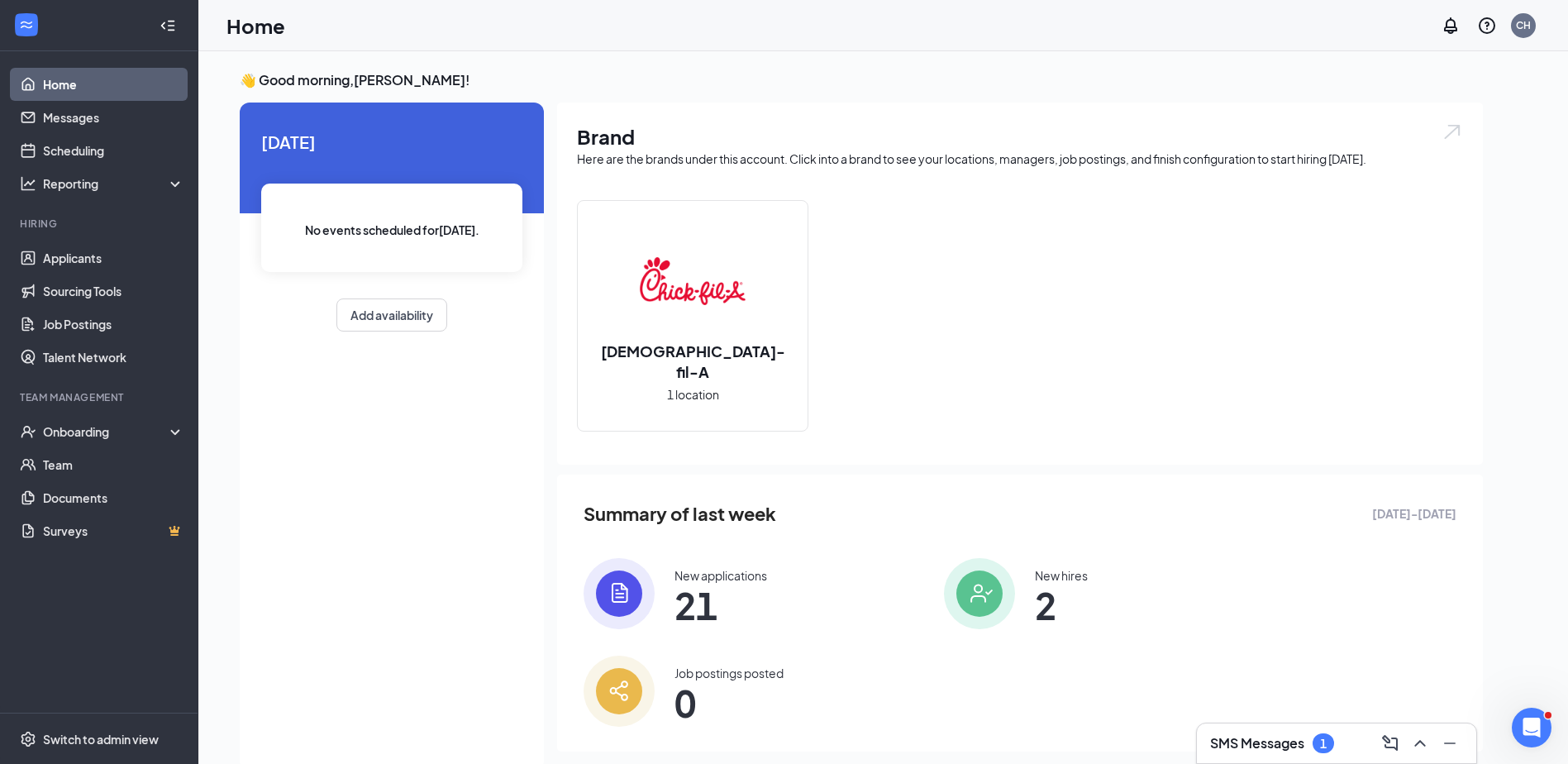
click at [652, 577] on img at bounding box center [619, 593] width 71 height 71
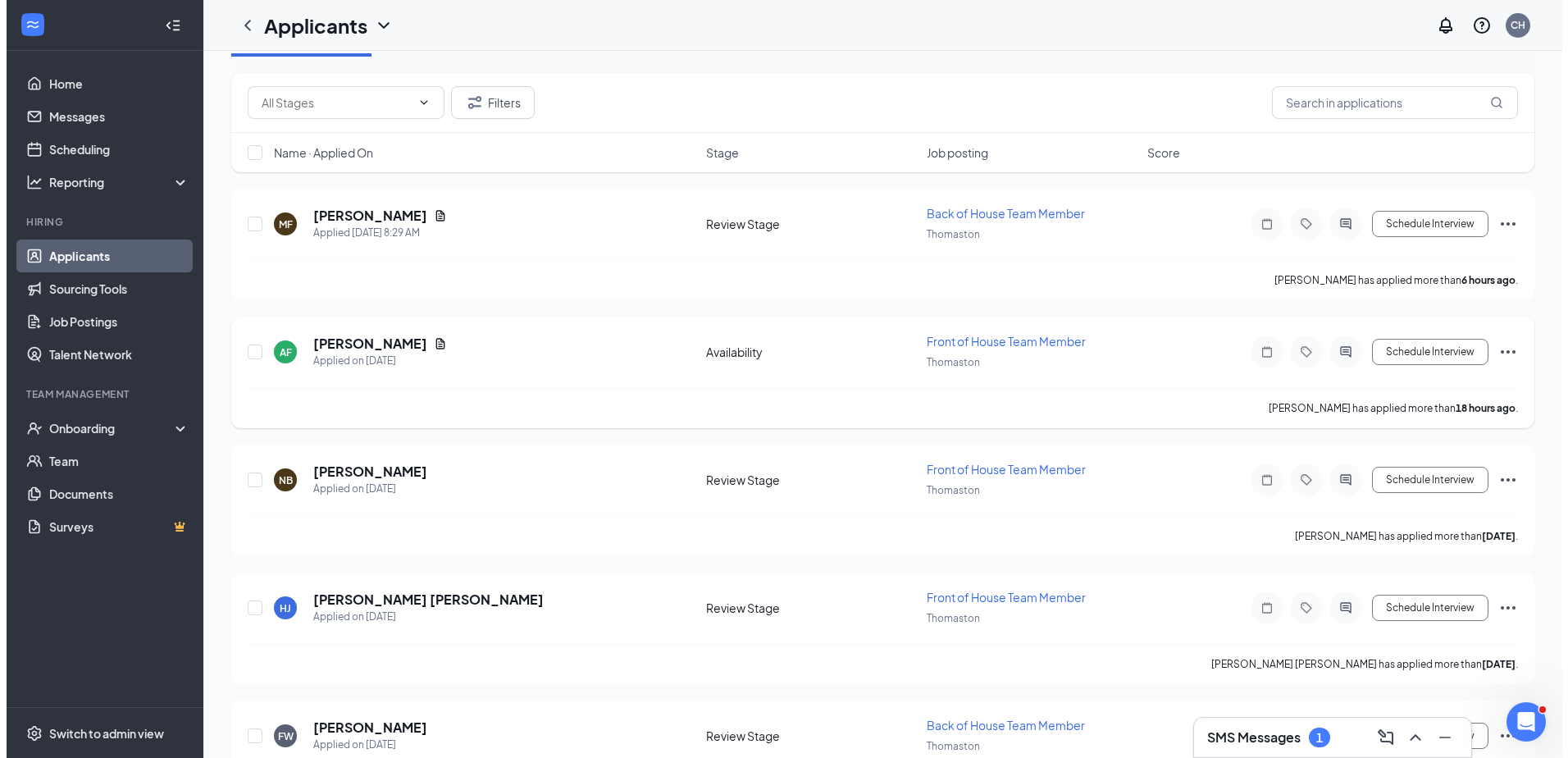
scroll to position [164, 0]
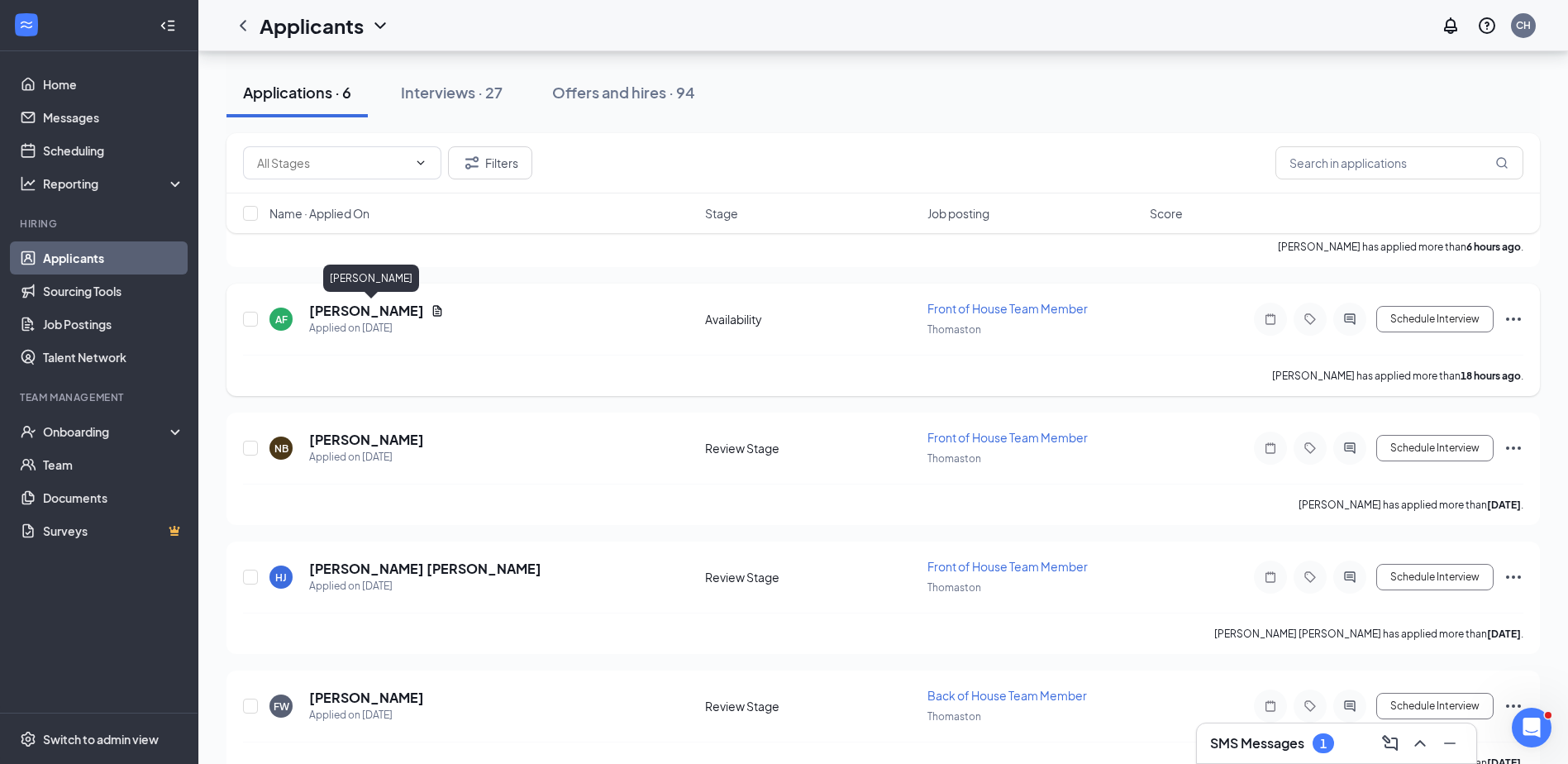
click at [399, 309] on h5 "Amanda Foster-Butner" at bounding box center [367, 310] width 115 height 18
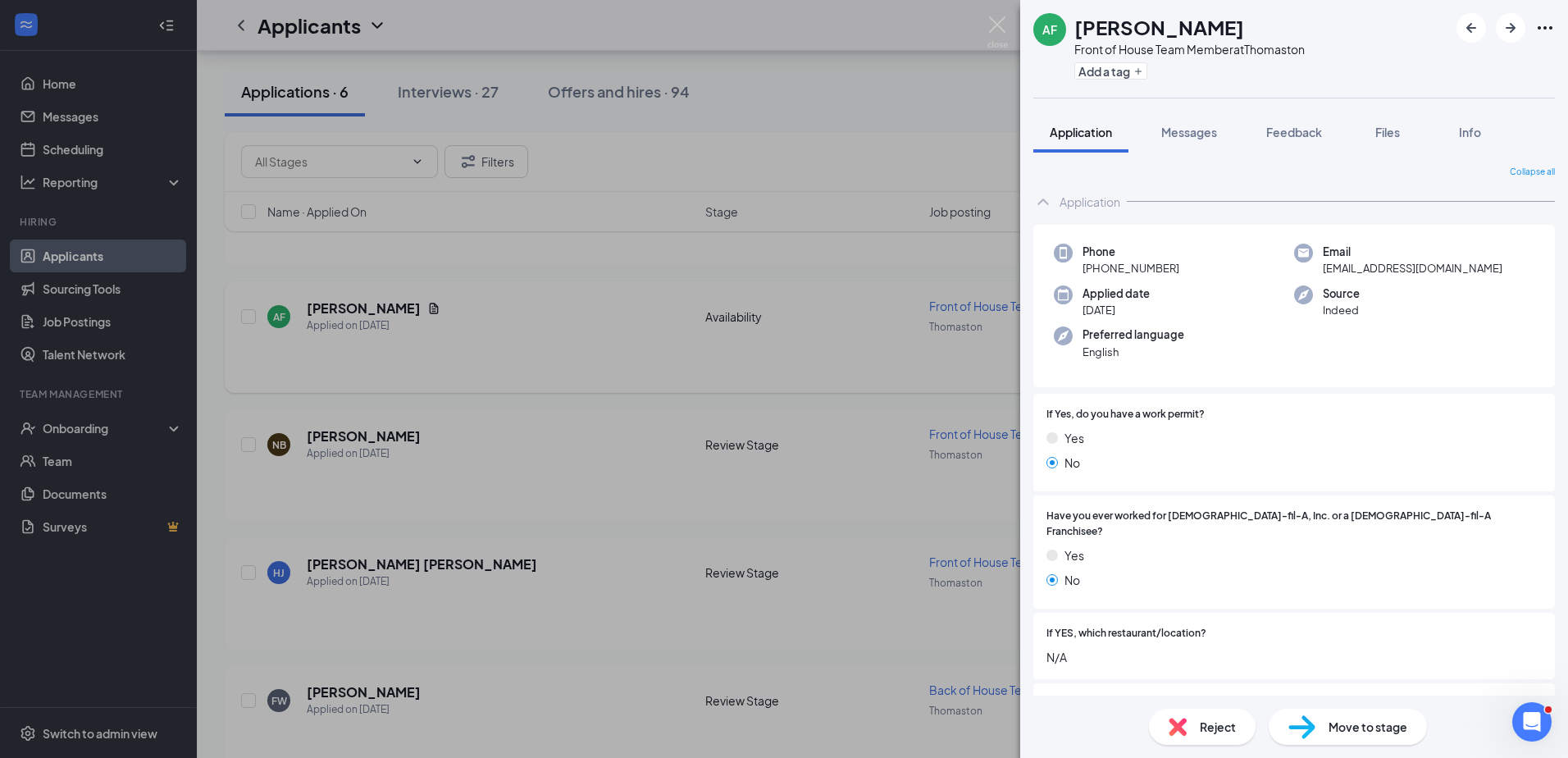
click at [661, 350] on div "AF Amanda Foster-Butner Front of House Team Member at Thomaston Add a tag Appli…" at bounding box center [784, 379] width 1568 height 758
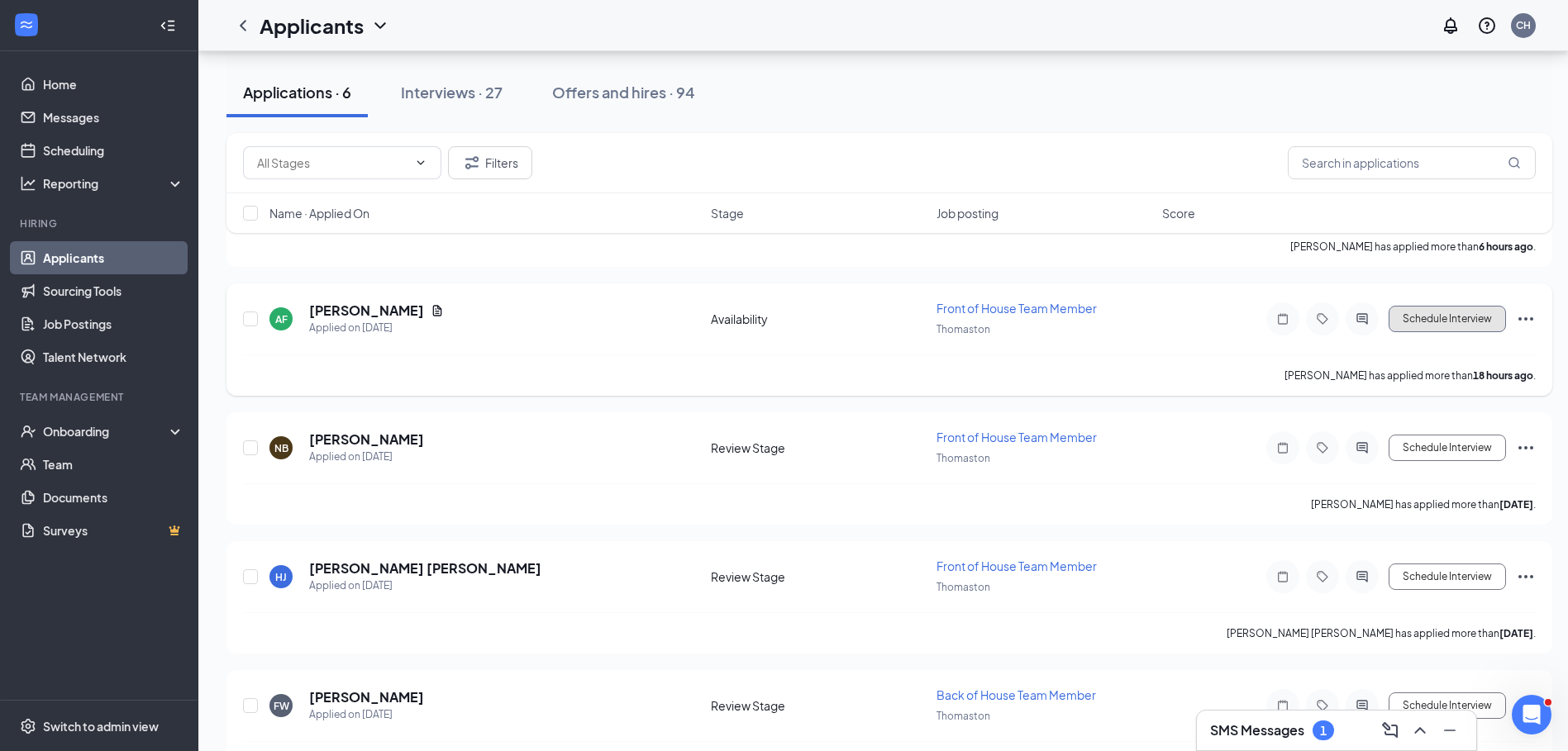
click at [1451, 313] on button "Schedule Interview" at bounding box center [1447, 318] width 117 height 26
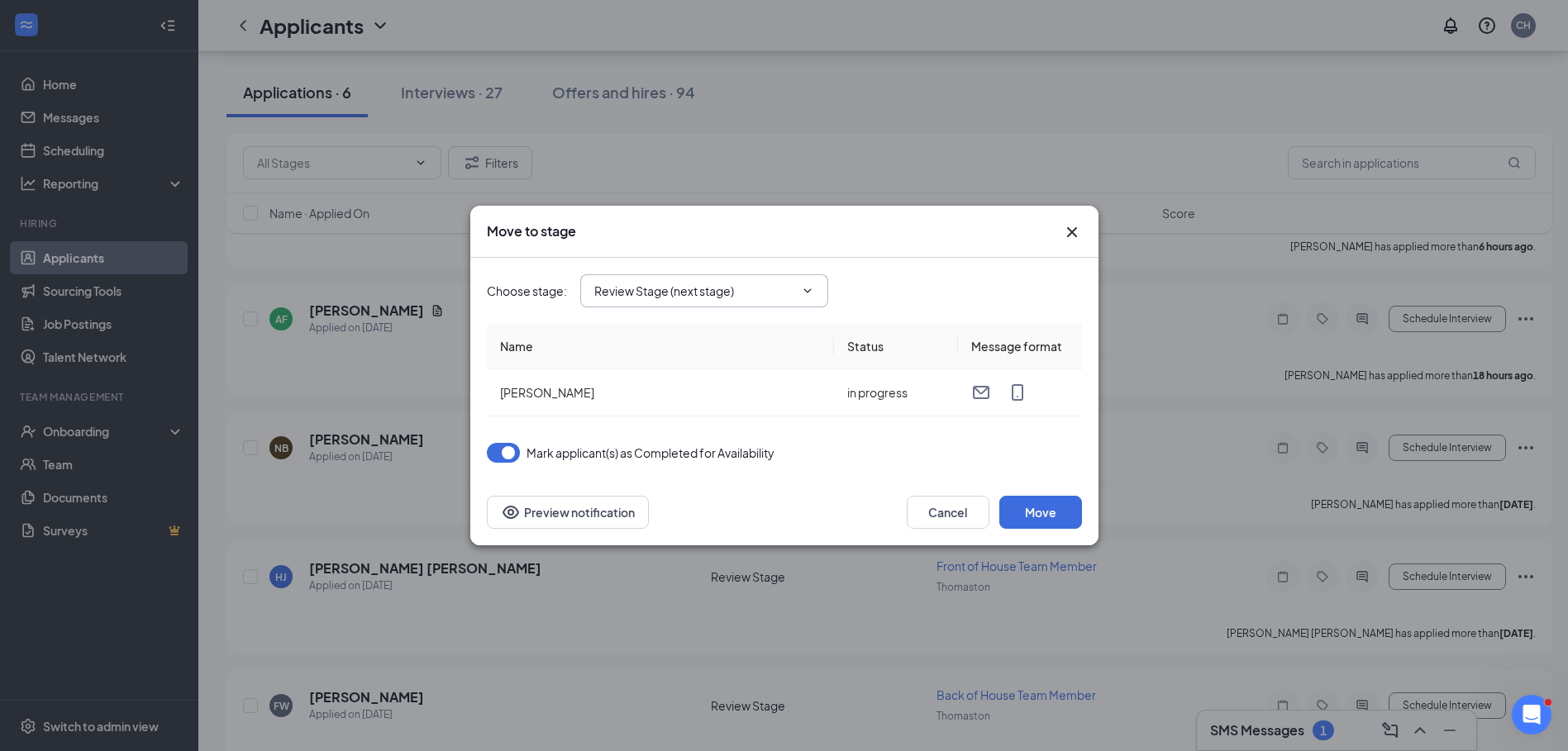
click at [805, 286] on icon "ChevronDown" at bounding box center [807, 291] width 13 height 13
click at [816, 284] on span "Review Stage (next stage)" at bounding box center [704, 291] width 248 height 33
click at [1078, 224] on icon "Cross" at bounding box center [1072, 232] width 20 height 20
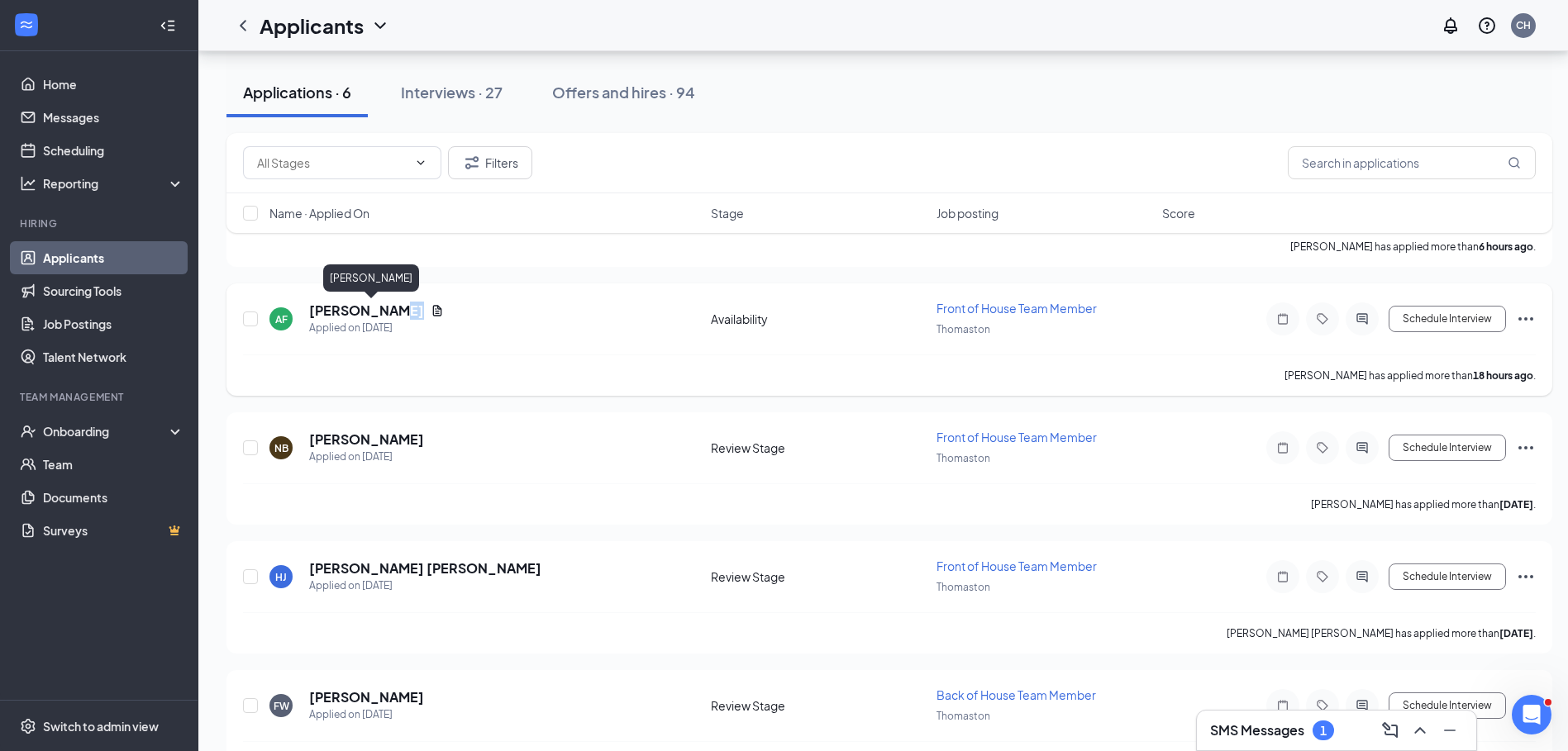
drag, startPoint x: 396, startPoint y: 305, endPoint x: 404, endPoint y: 304, distance: 8.1
click at [407, 304] on h5 "Amanda Foster-Butner" at bounding box center [367, 310] width 115 height 18
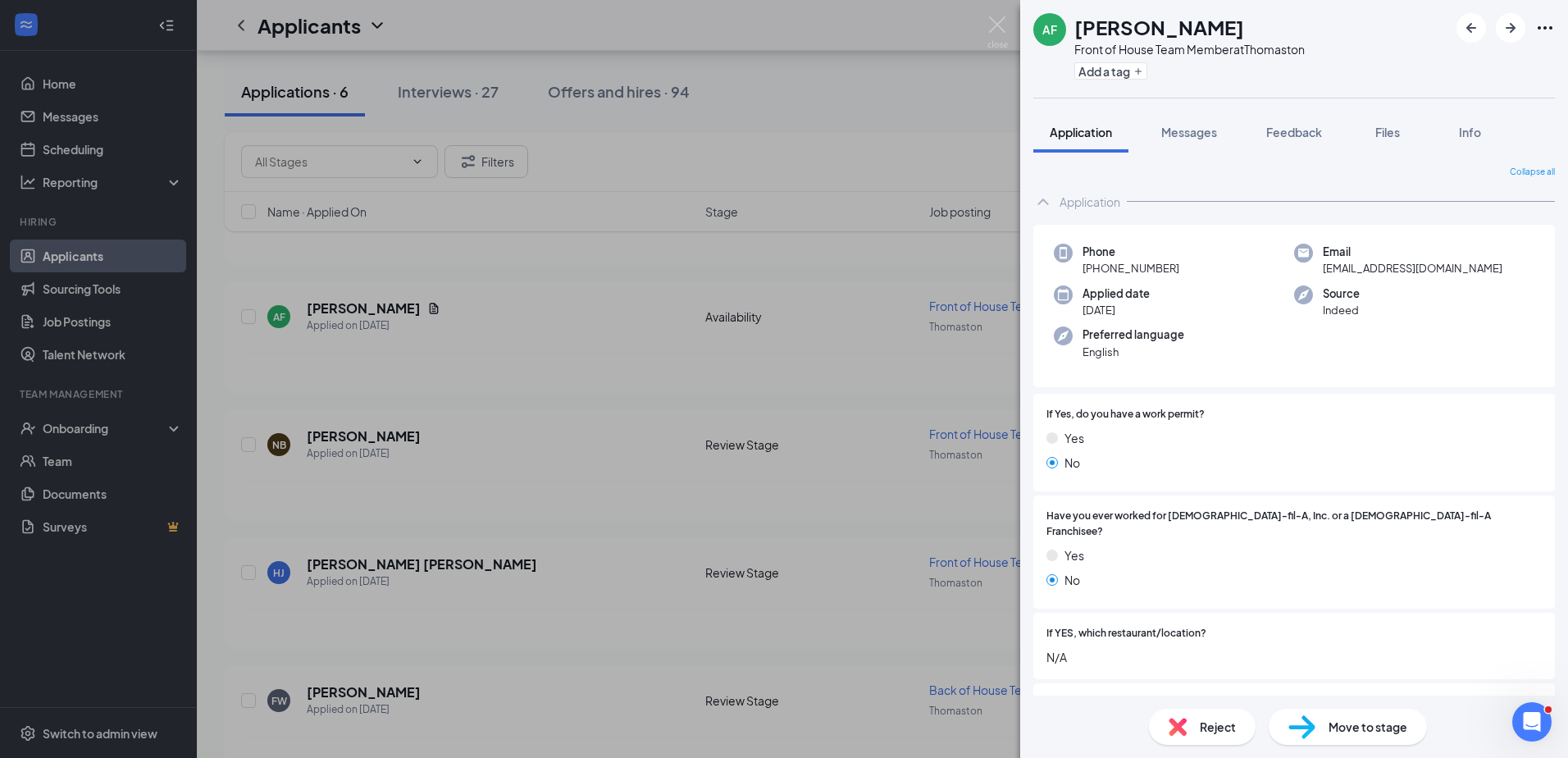
click at [1358, 727] on span "Move to stage" at bounding box center [1368, 727] width 79 height 18
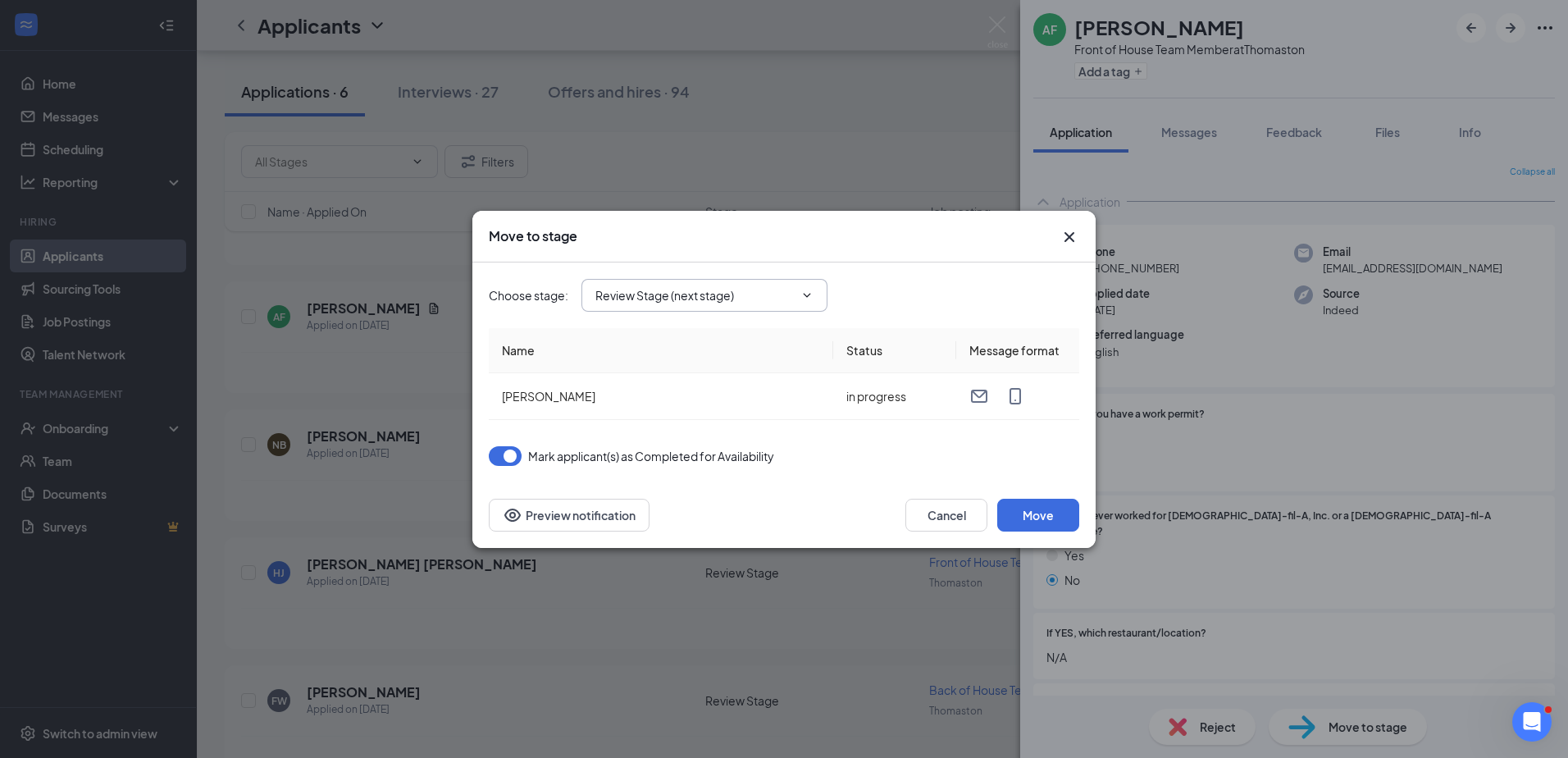
click at [809, 290] on icon "ChevronDown" at bounding box center [807, 295] width 13 height 13
click at [1045, 508] on button "Move" at bounding box center [1038, 515] width 82 height 33
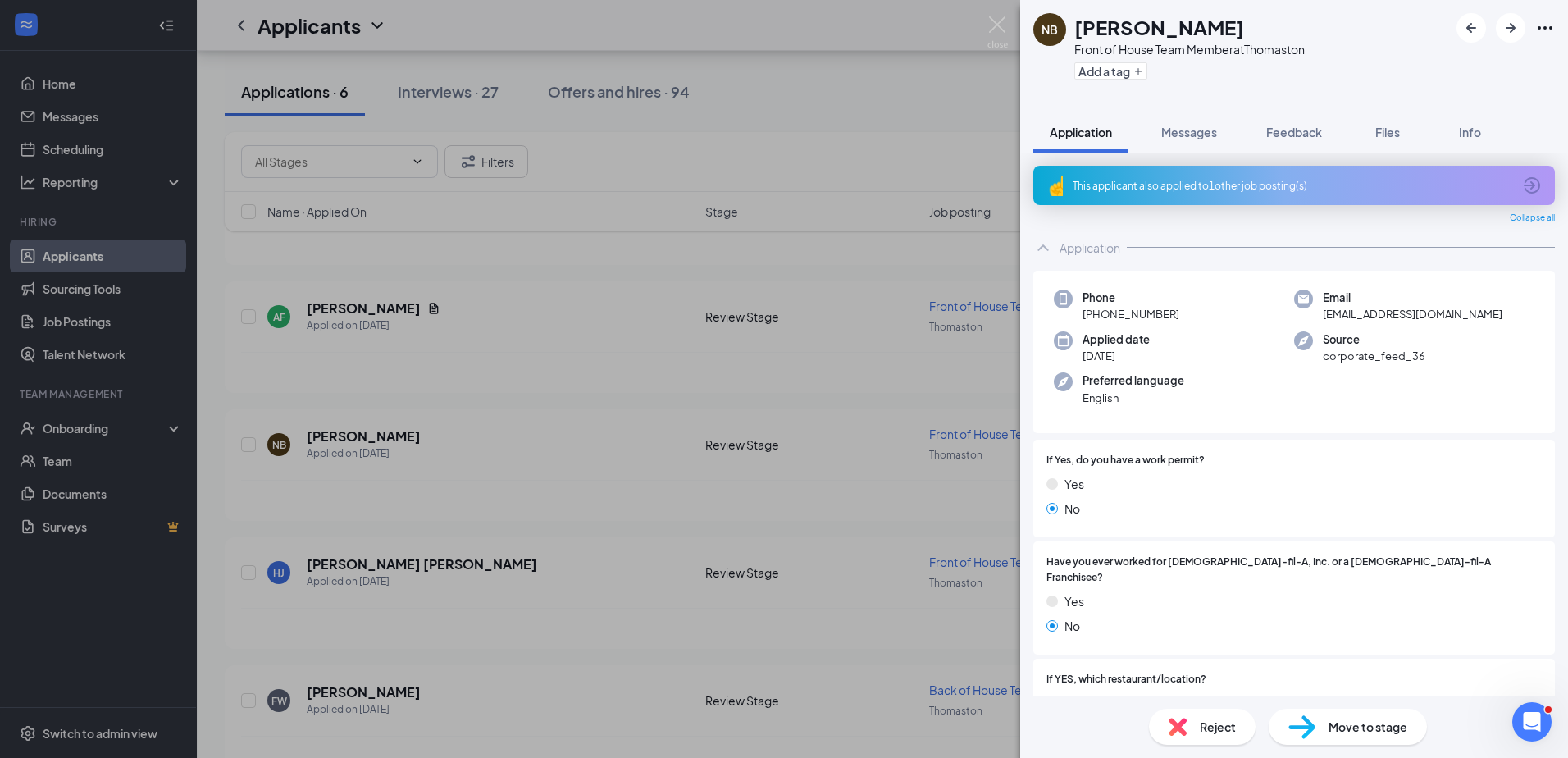
click at [610, 370] on div "NB Nicholas Bellino Front of House Team Member at Thomaston Add a tag Applicati…" at bounding box center [784, 379] width 1568 height 758
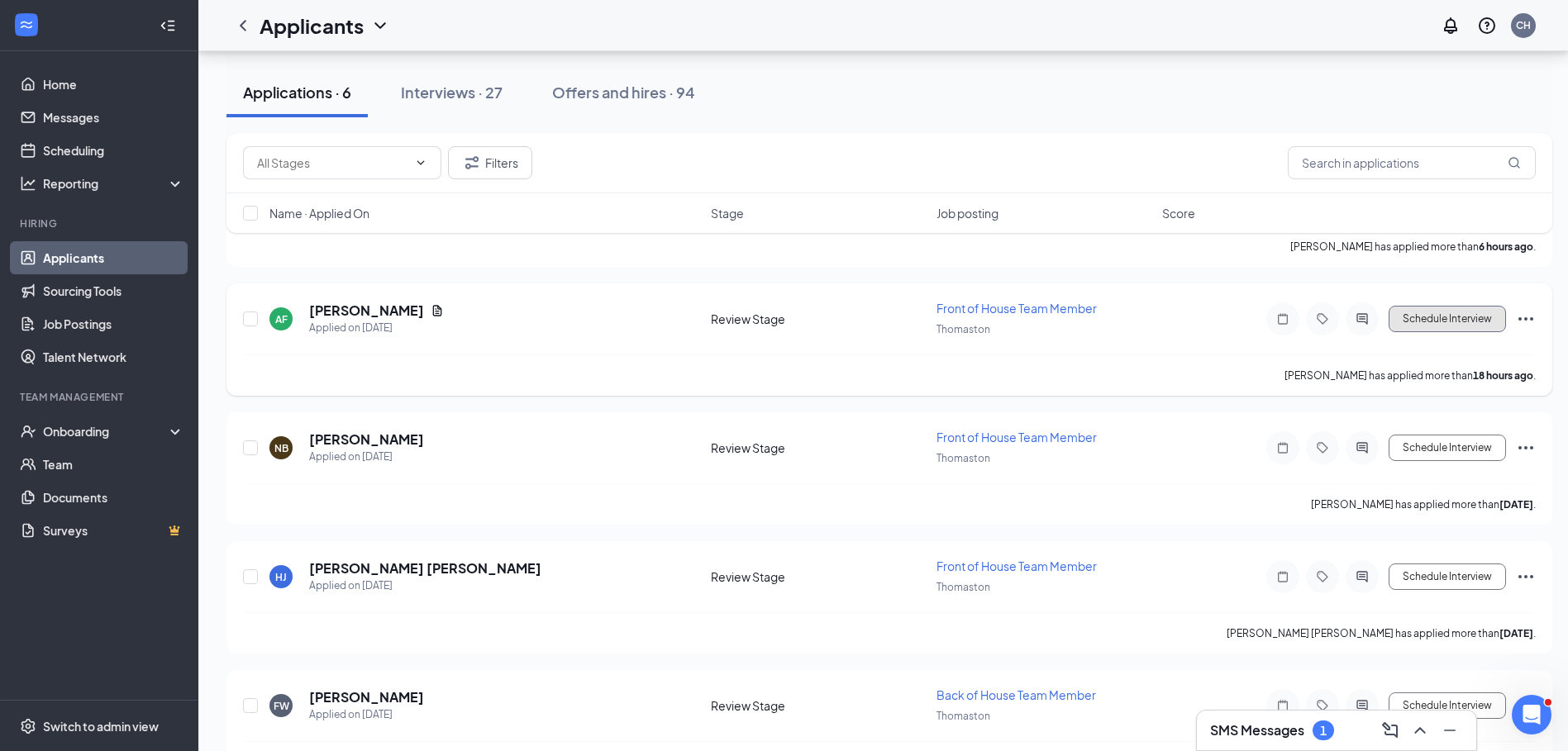
click at [1447, 317] on button "Schedule Interview" at bounding box center [1447, 318] width 117 height 26
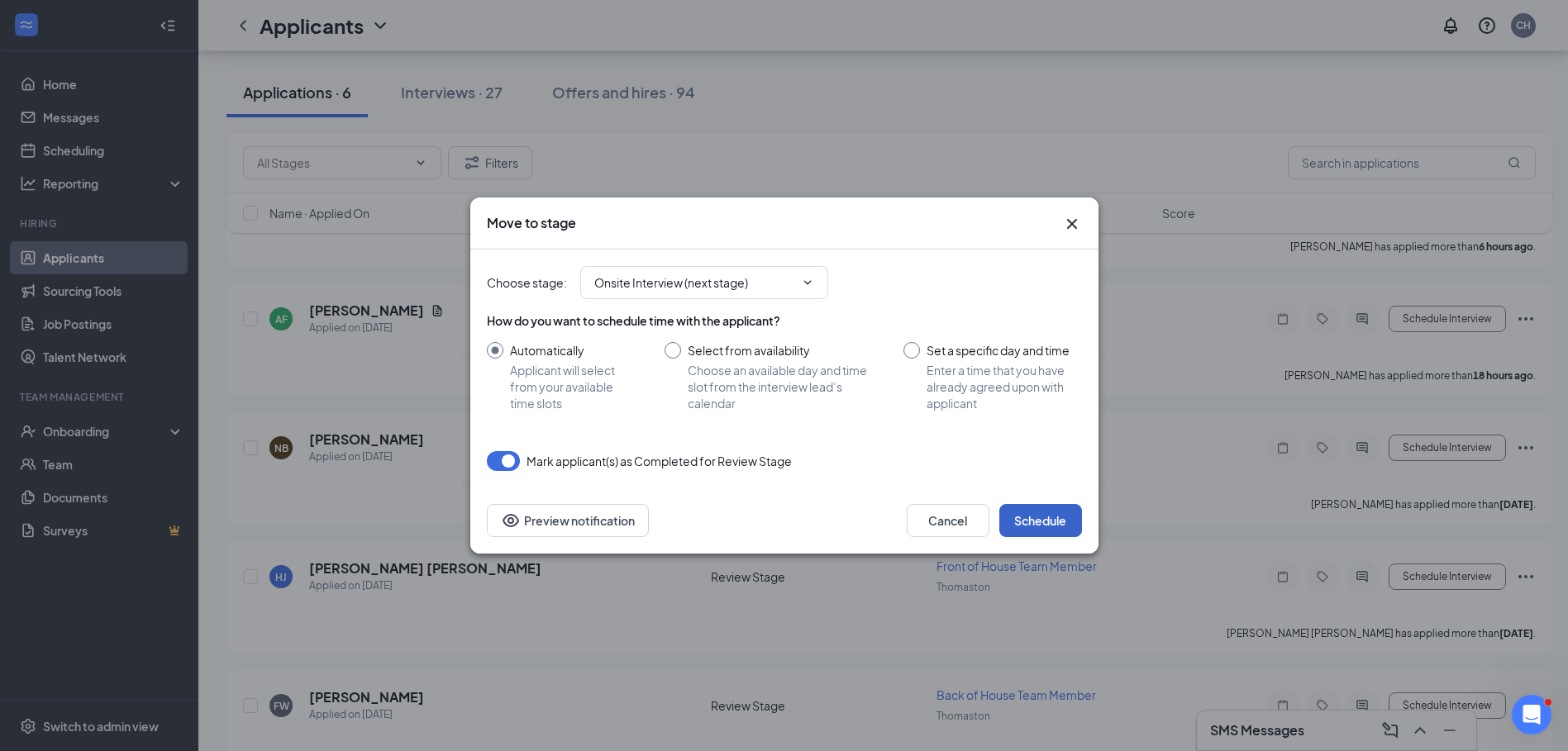
click at [1038, 513] on button "Schedule" at bounding box center [1041, 521] width 83 height 33
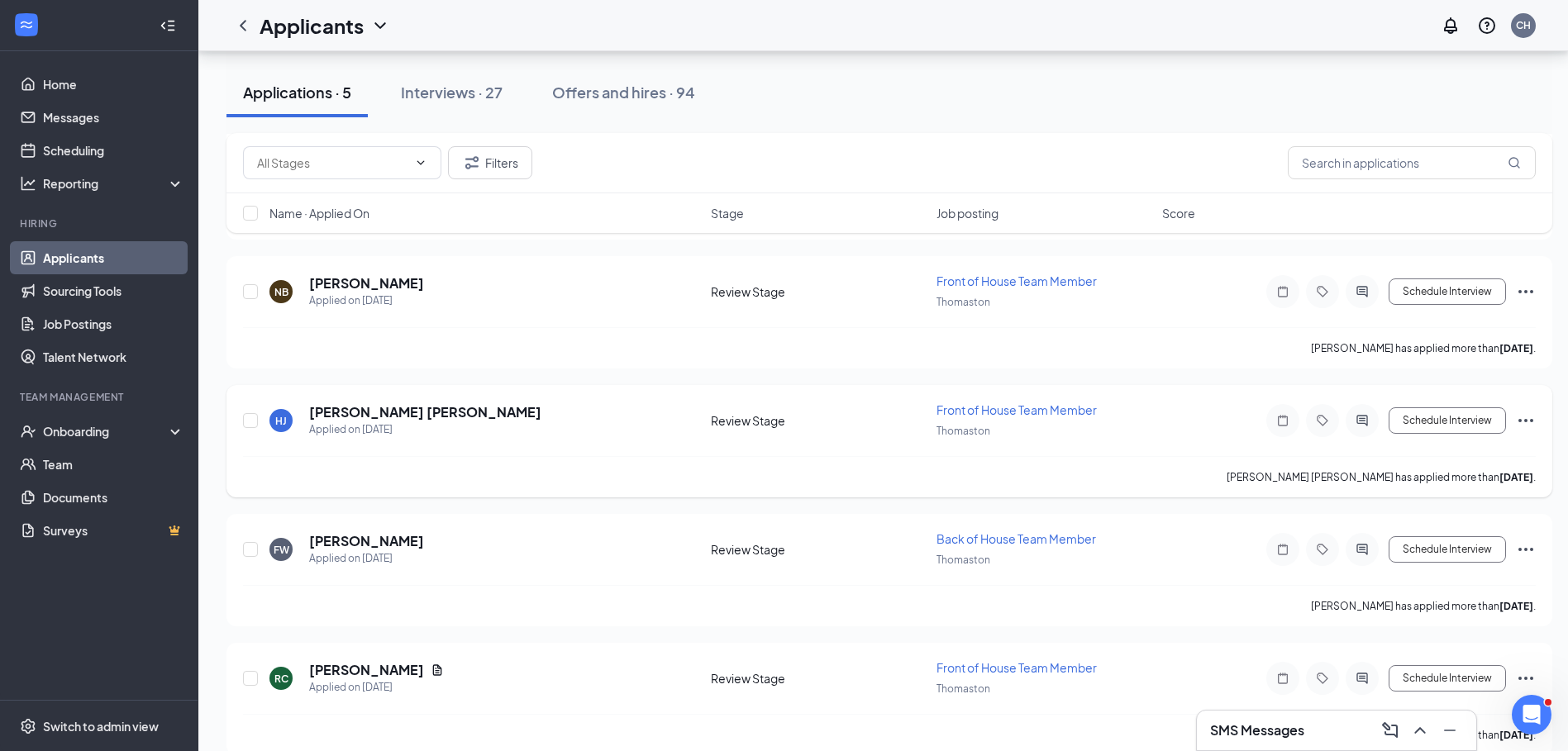
scroll to position [217, 0]
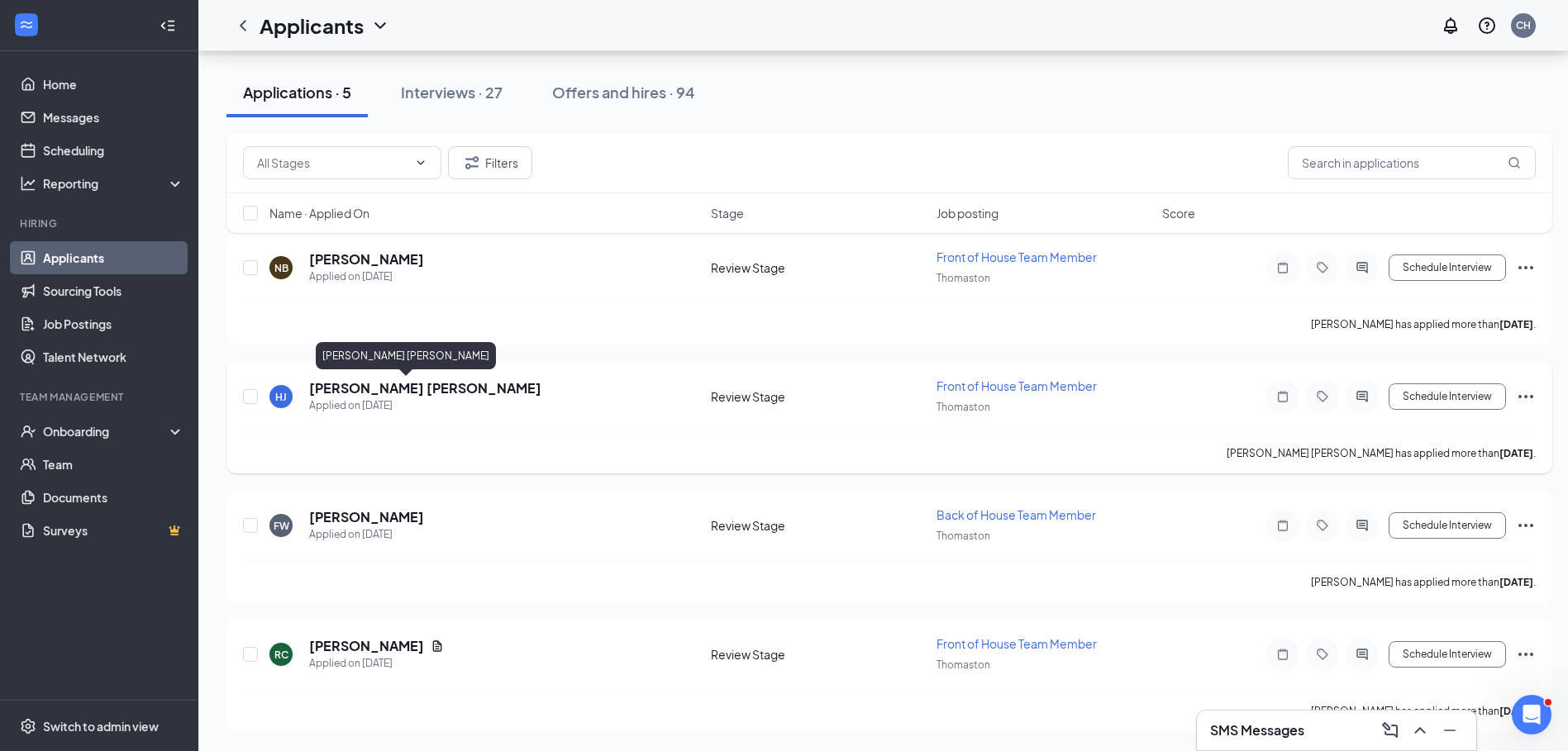
click at [376, 390] on h5 "Hansen Johnson" at bounding box center [426, 389] width 232 height 18
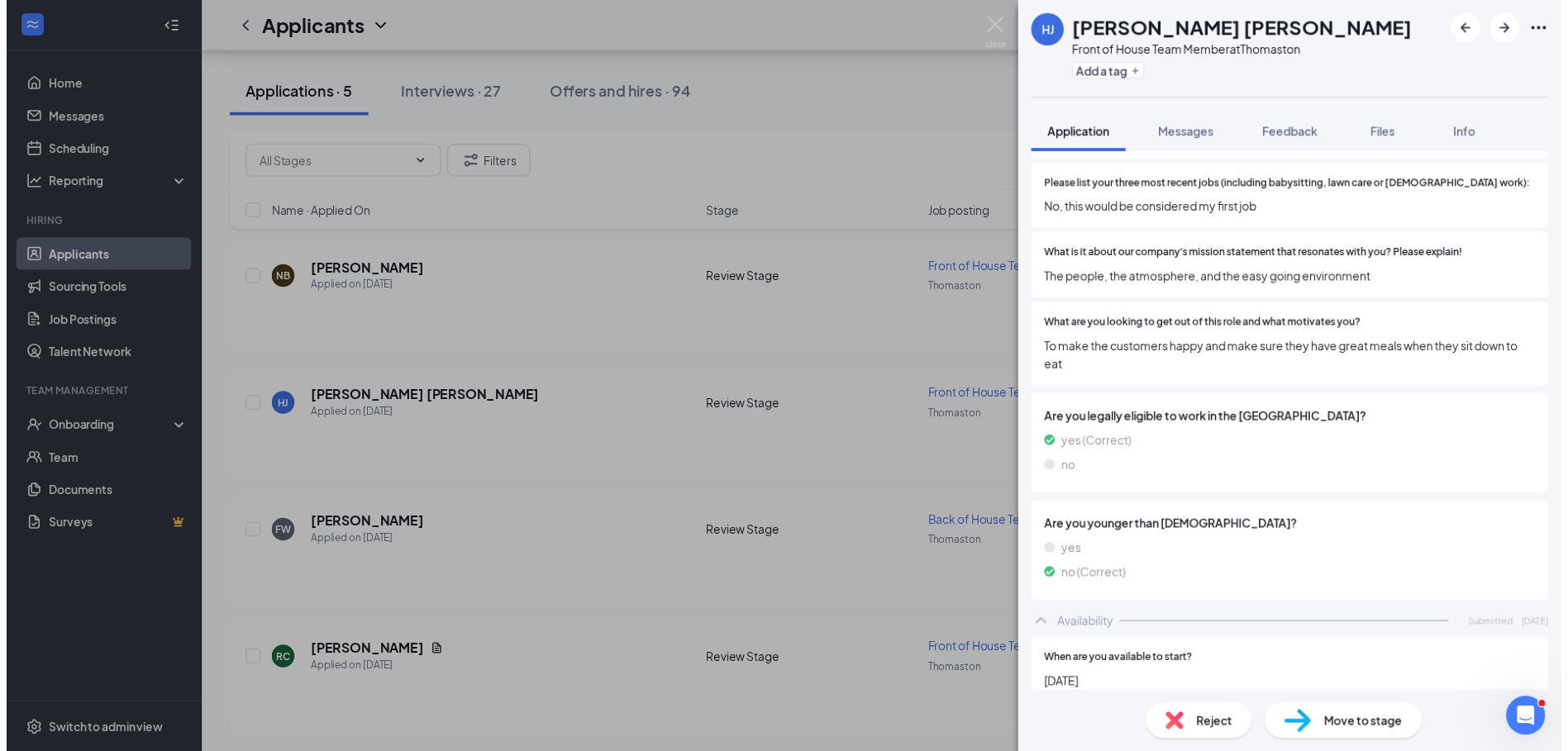
scroll to position [578, 0]
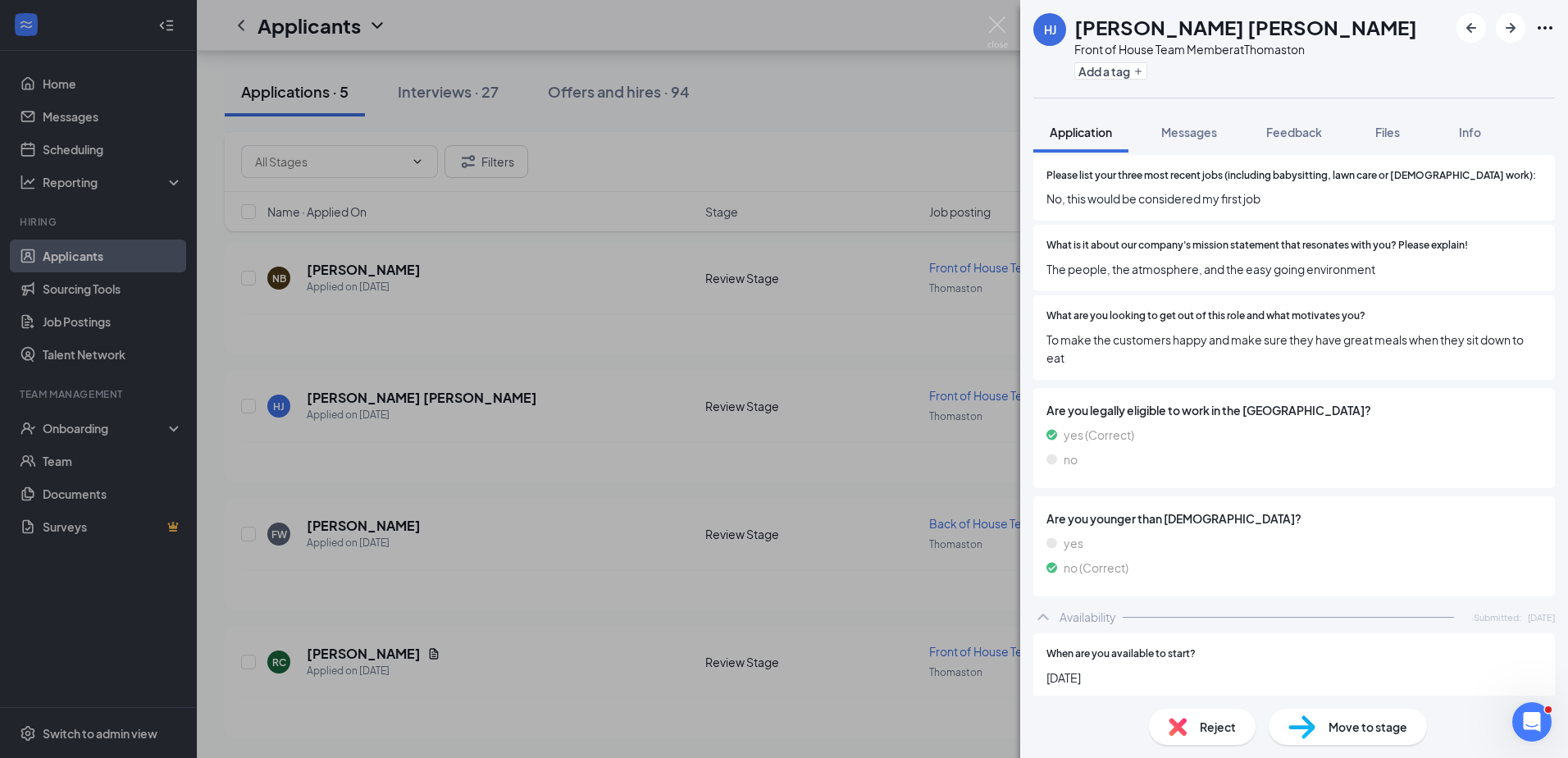
click at [738, 452] on div "HJ Hansen Johnson Front of House Team Member at Thomaston Add a tag Application…" at bounding box center [784, 379] width 1568 height 758
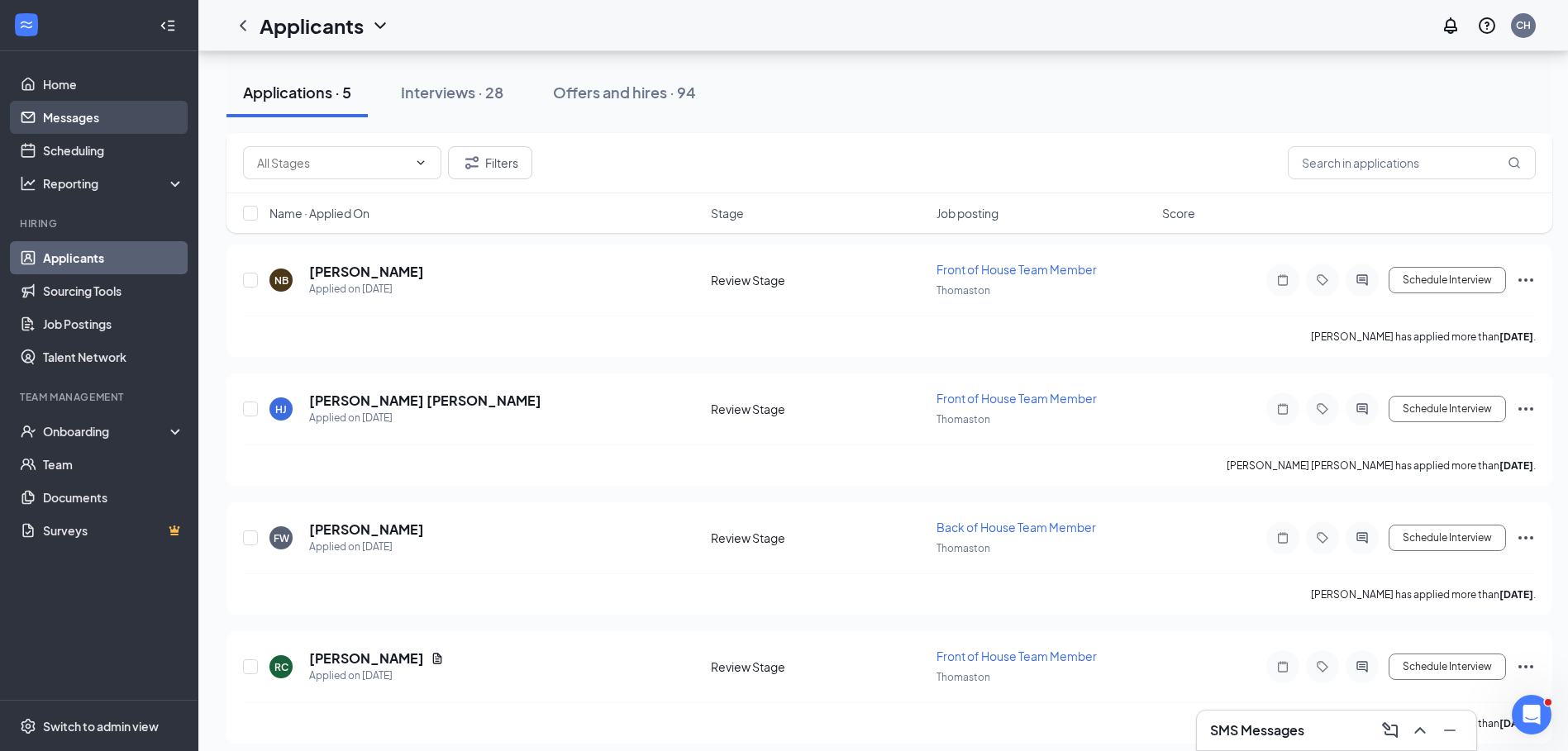
click at [85, 117] on link "Messages" at bounding box center [113, 117] width 141 height 33
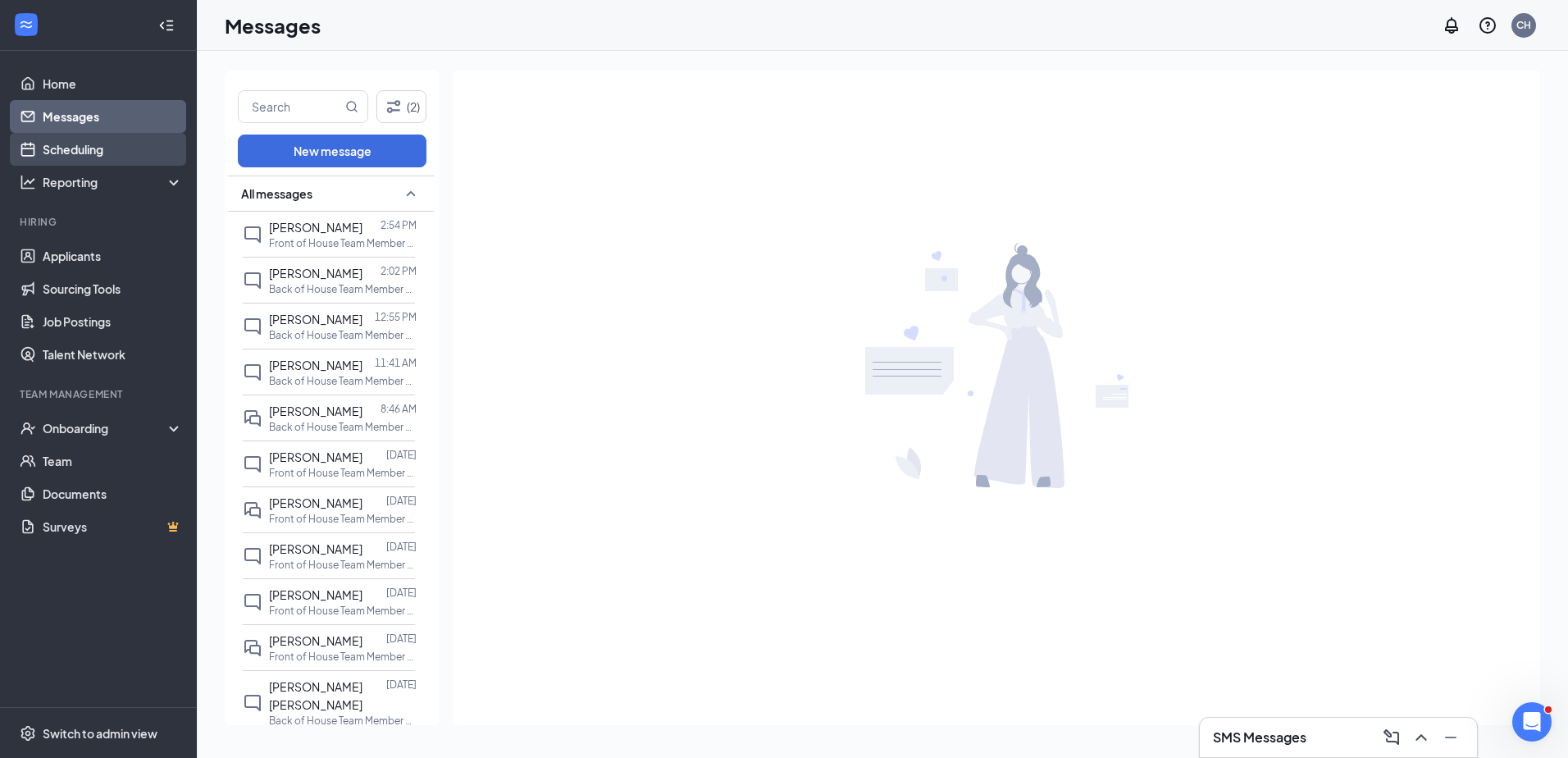
click at [72, 142] on link "Scheduling" at bounding box center [112, 149] width 140 height 33
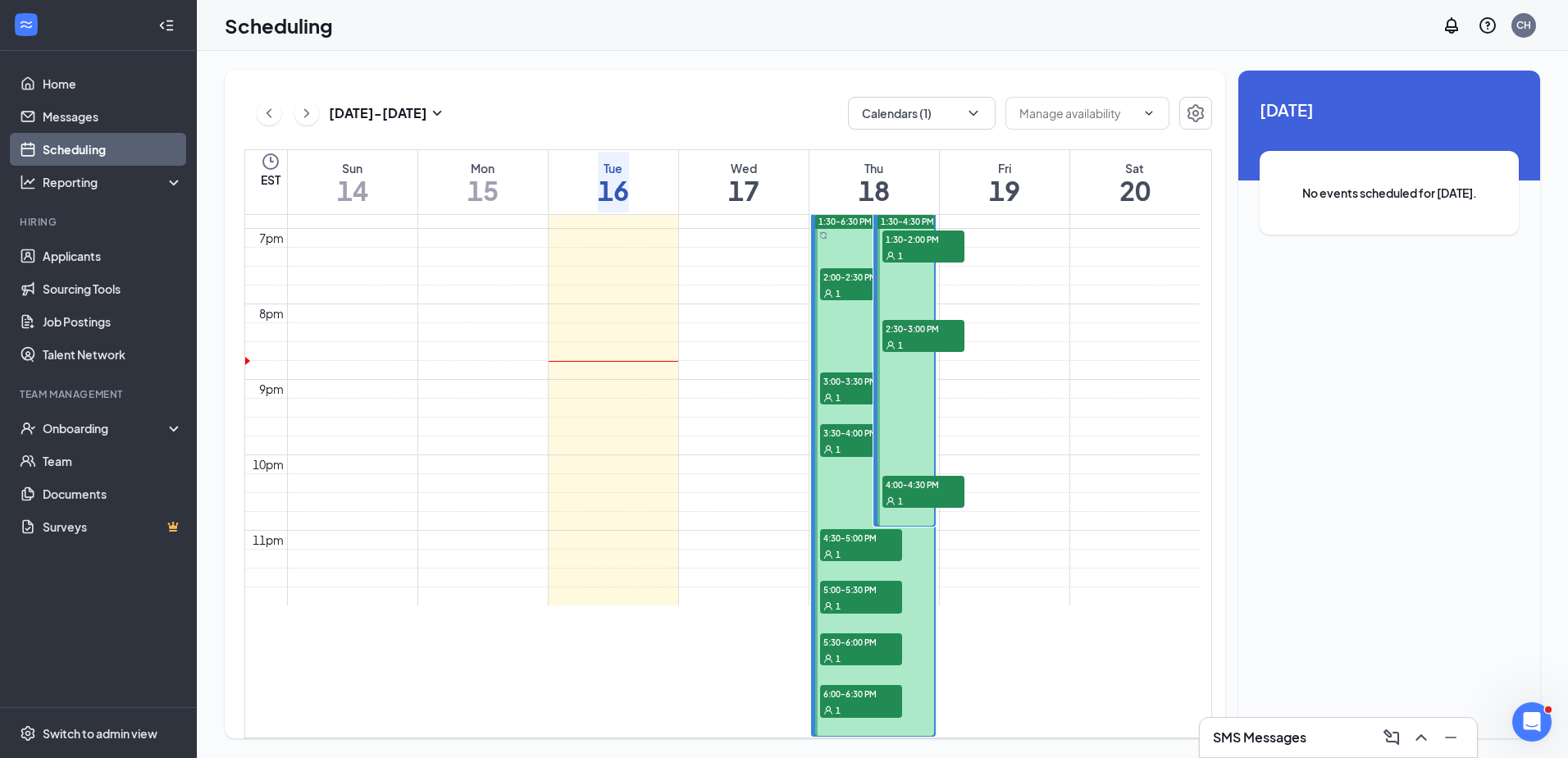
scroll to position [1306, 0]
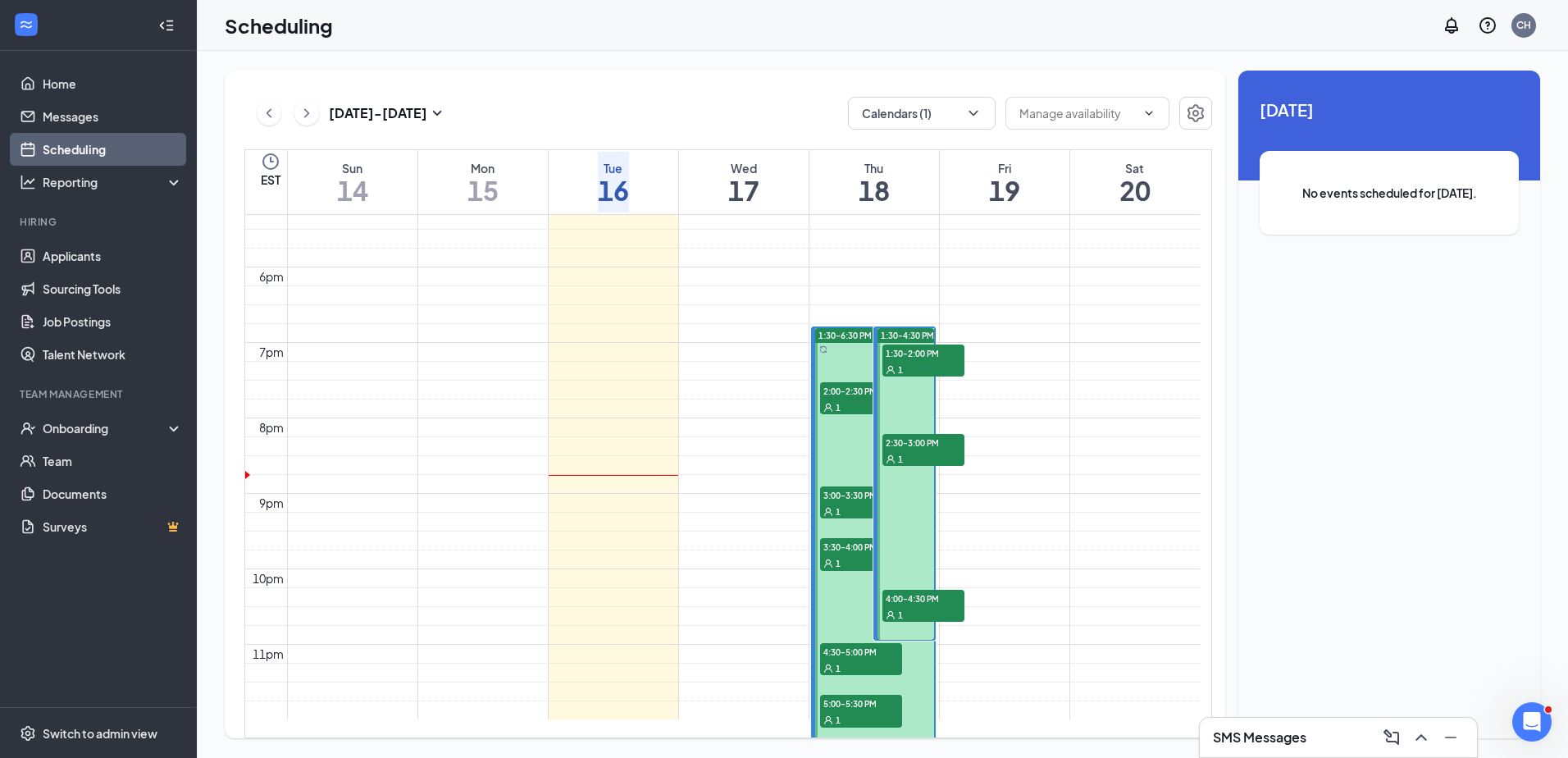
click at [942, 345] on span "1:30-2:00 PM" at bounding box center [924, 353] width 82 height 16
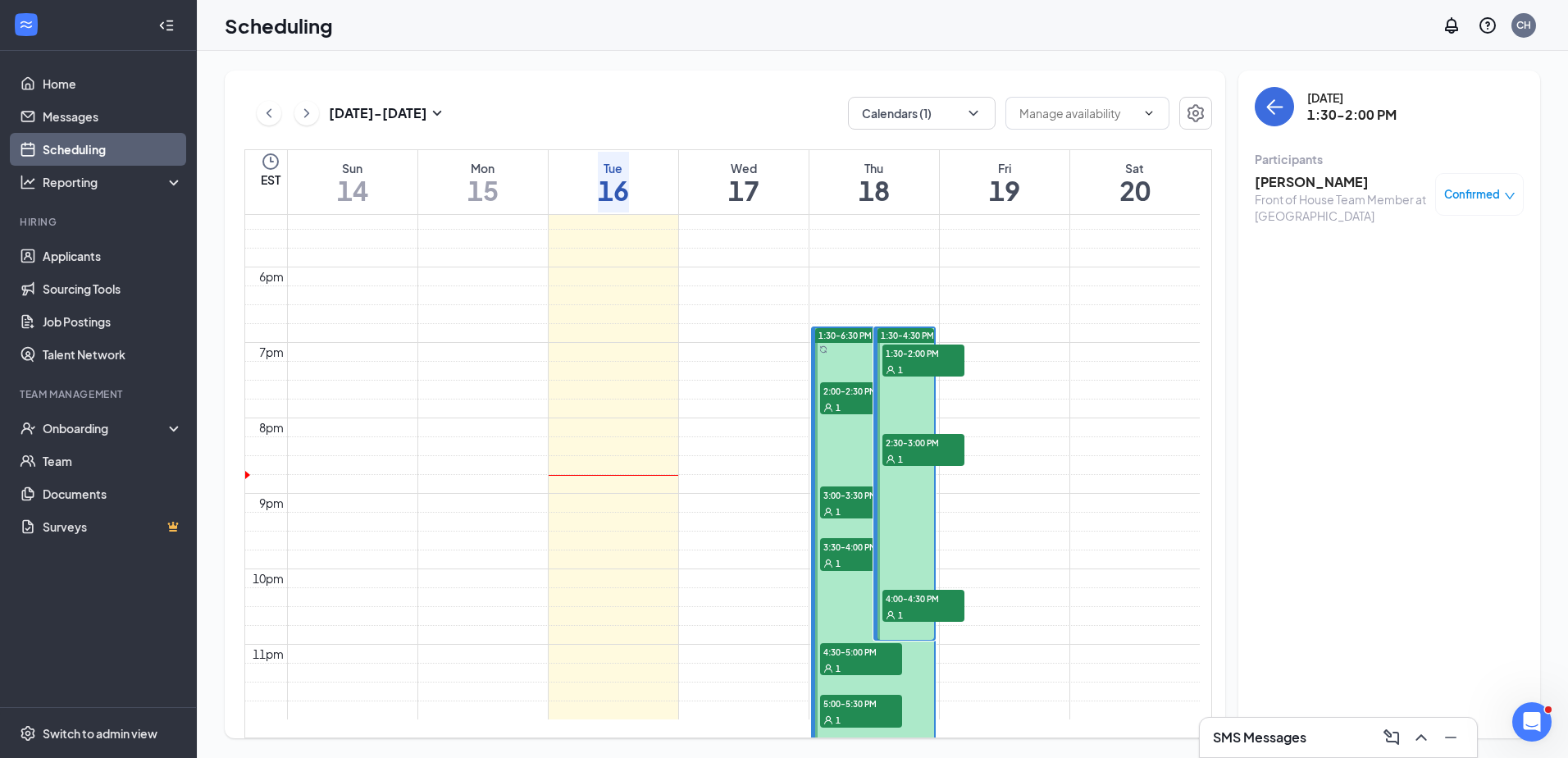
click at [835, 391] on span "2:00-2:30 PM" at bounding box center [861, 390] width 82 height 16
click at [927, 349] on span "1:30-2:00 PM" at bounding box center [924, 353] width 82 height 16
click at [930, 441] on span "2:30-3:00 PM" at bounding box center [924, 442] width 82 height 16
click at [847, 503] on div "1" at bounding box center [861, 511] width 82 height 16
click at [840, 551] on div "3:30-4:00 PM 1" at bounding box center [861, 554] width 82 height 33
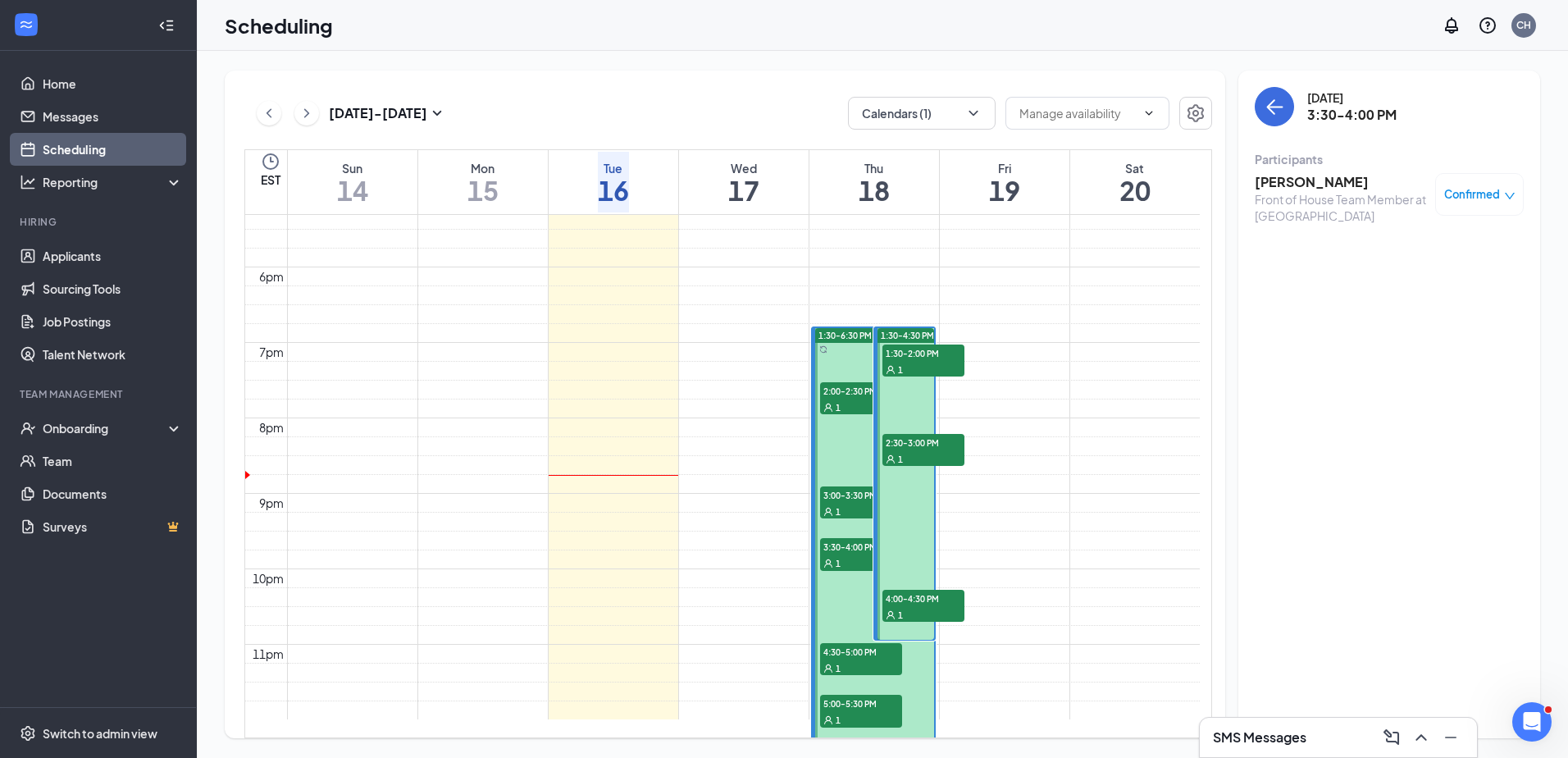
click at [908, 607] on div "1" at bounding box center [924, 614] width 82 height 16
click at [873, 645] on span "4:30-5:00 PM" at bounding box center [861, 651] width 82 height 16
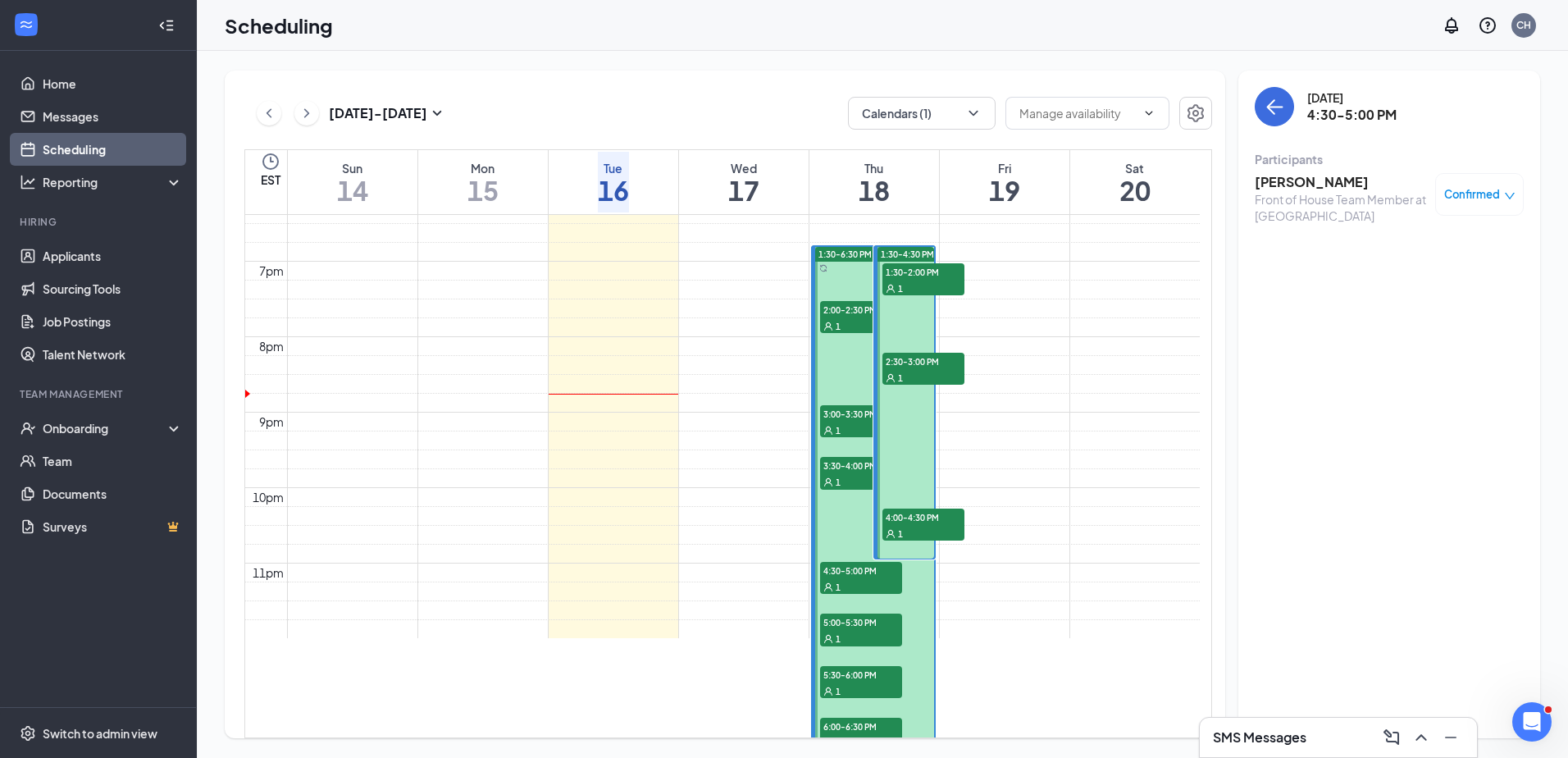
scroll to position [1470, 0]
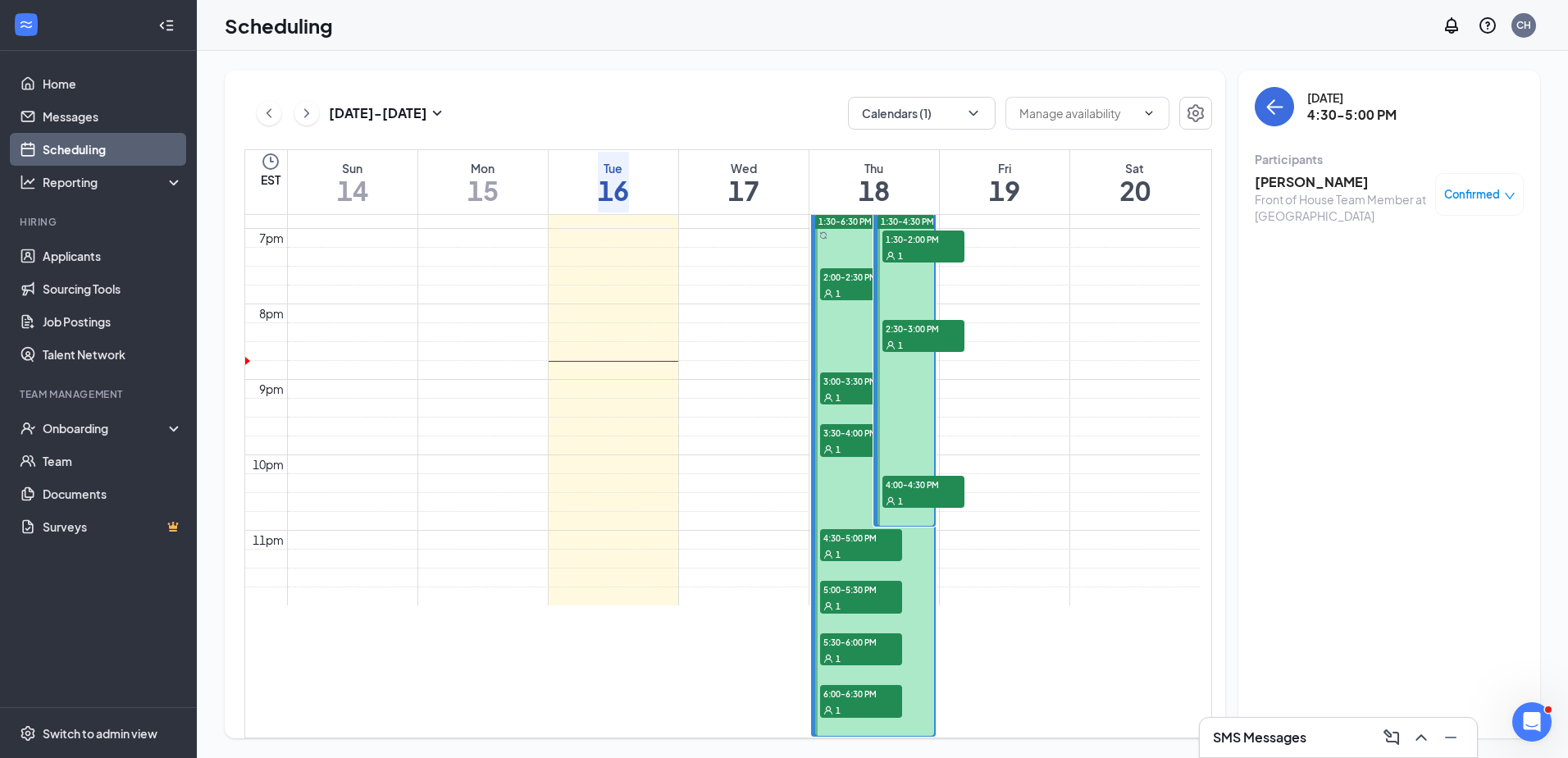
click at [848, 389] on div "1" at bounding box center [861, 397] width 82 height 16
click at [856, 424] on span "3:30-4:00 PM" at bounding box center [861, 432] width 82 height 16
click at [935, 476] on div "4:00-4:30 PM 1" at bounding box center [924, 492] width 82 height 32
click at [857, 529] on span "4:30-5:00 PM" at bounding box center [861, 537] width 82 height 16
click at [860, 581] on span "5:00-5:30 PM" at bounding box center [861, 589] width 82 height 16
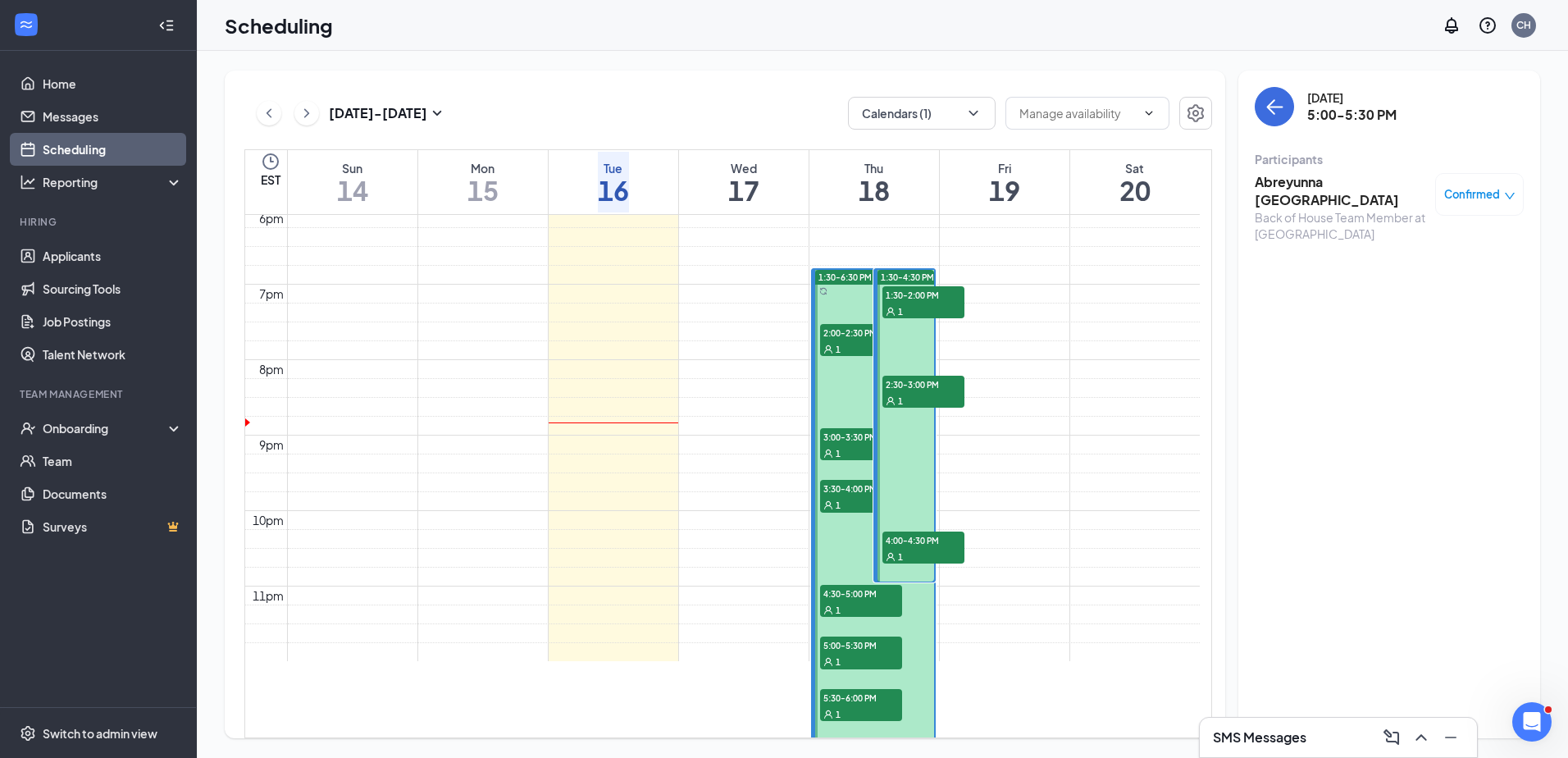
scroll to position [1390, 0]
